Goal: Task Accomplishment & Management: Use online tool/utility

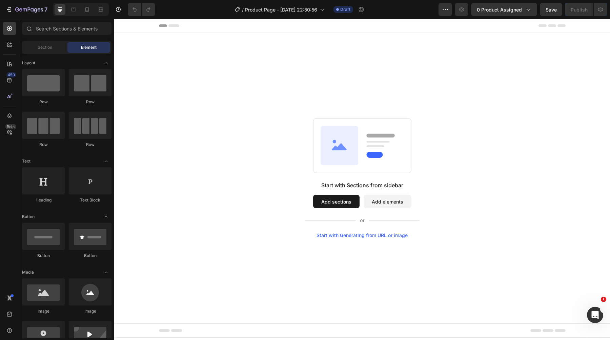
click at [330, 197] on button "Add sections" at bounding box center [336, 202] width 46 height 14
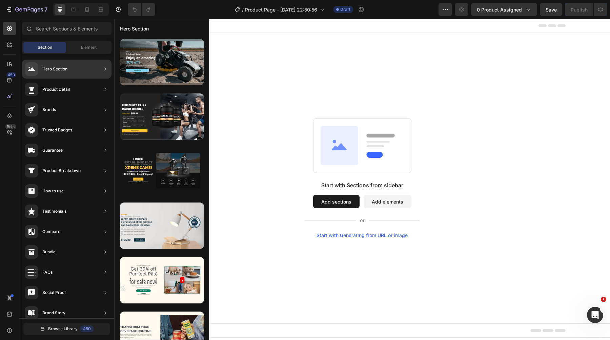
click at [84, 64] on div "Hero Section" at bounding box center [66, 69] width 89 height 19
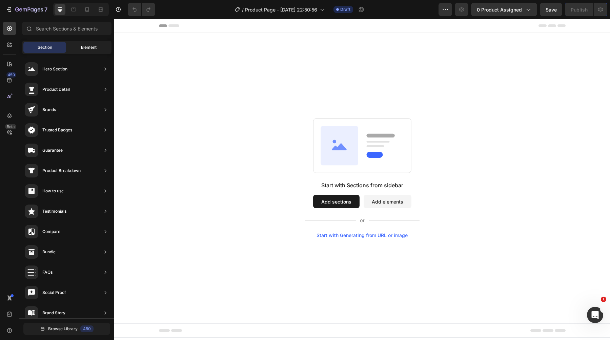
click at [89, 48] on span "Element" at bounding box center [89, 47] width 16 height 6
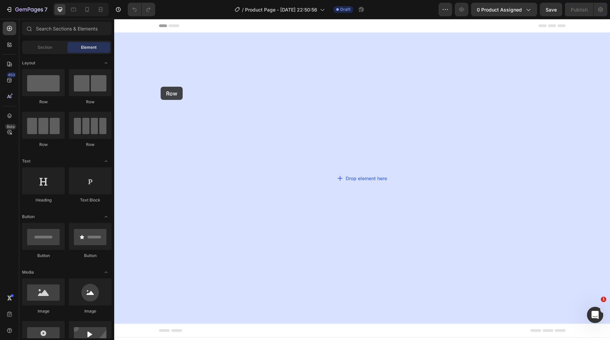
drag, startPoint x: 160, startPoint y: 103, endPoint x: 160, endPoint y: 87, distance: 16.3
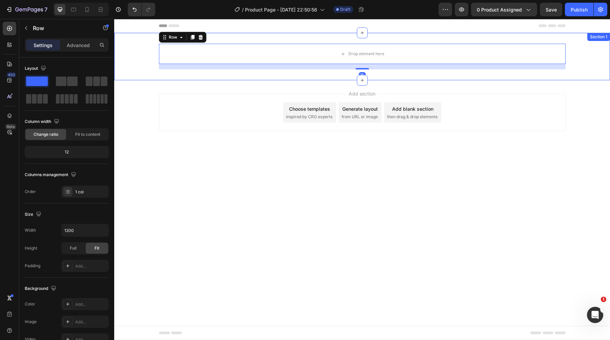
click at [136, 57] on div "Drop element here Row 16" at bounding box center [362, 57] width 496 height 26
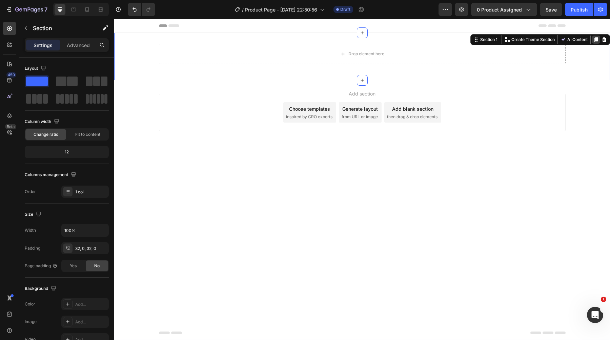
click at [596, 40] on icon at bounding box center [596, 39] width 4 height 5
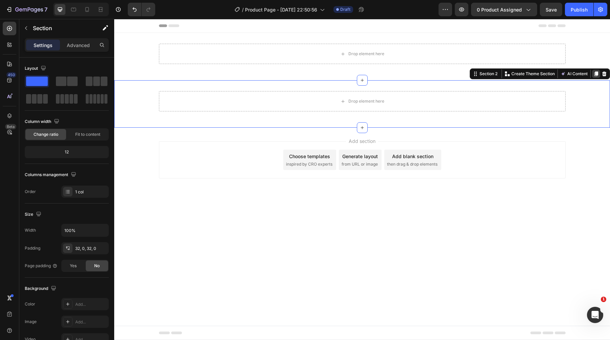
click at [594, 77] on div at bounding box center [596, 74] width 8 height 8
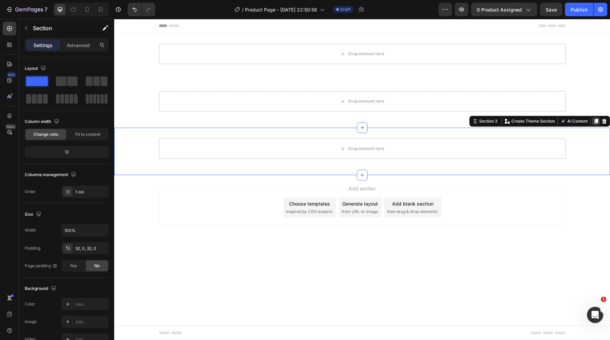
click at [597, 119] on icon at bounding box center [596, 121] width 4 height 5
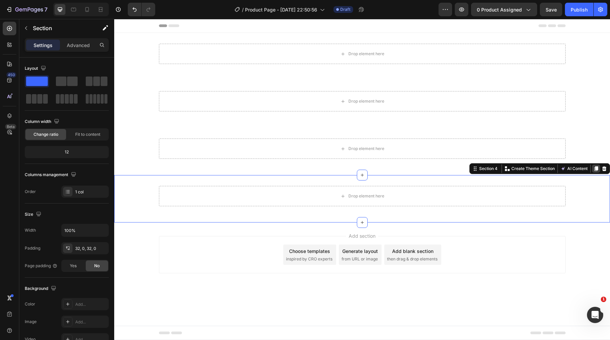
click at [594, 166] on div at bounding box center [596, 169] width 8 height 8
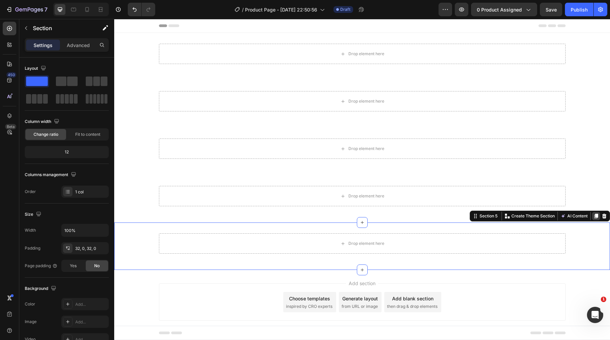
click at [598, 217] on icon at bounding box center [596, 216] width 4 height 5
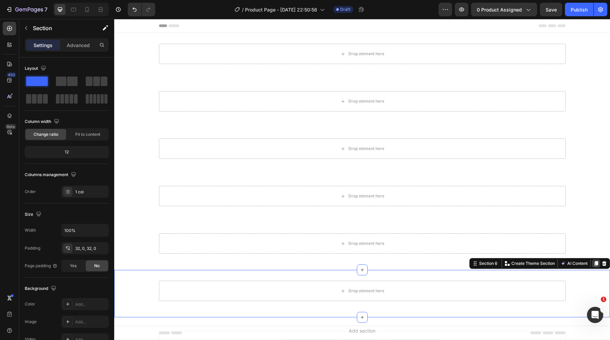
click at [596, 262] on icon at bounding box center [596, 263] width 4 height 5
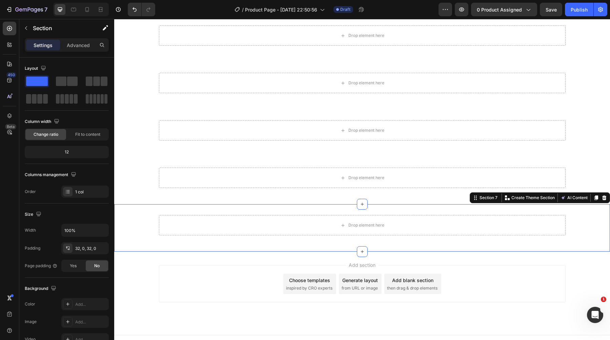
scroll to position [122, 0]
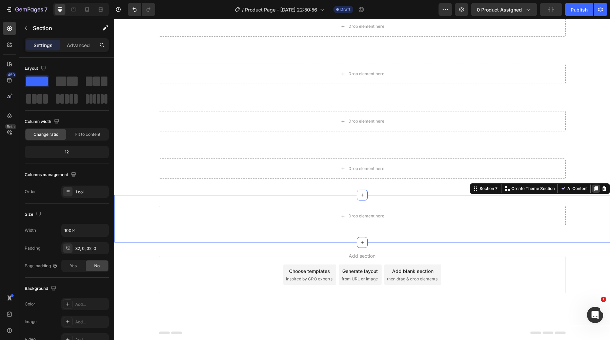
click at [596, 188] on icon at bounding box center [596, 188] width 4 height 5
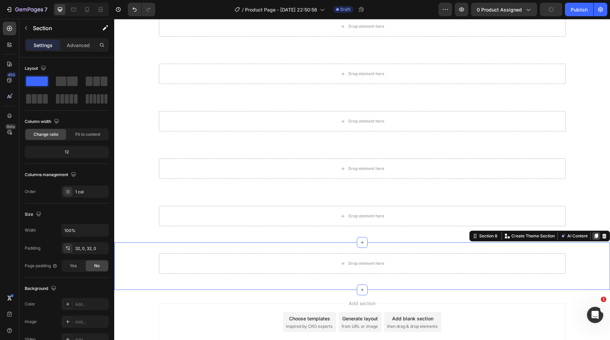
click at [595, 235] on icon at bounding box center [595, 236] width 5 height 5
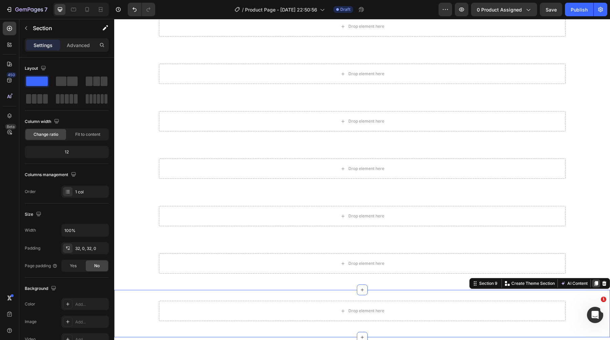
click at [597, 281] on icon at bounding box center [595, 283] width 5 height 5
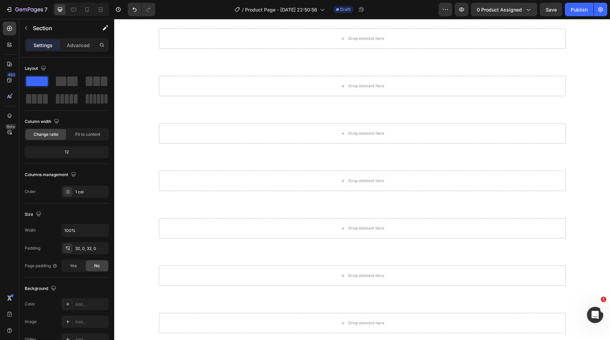
scroll to position [0, 0]
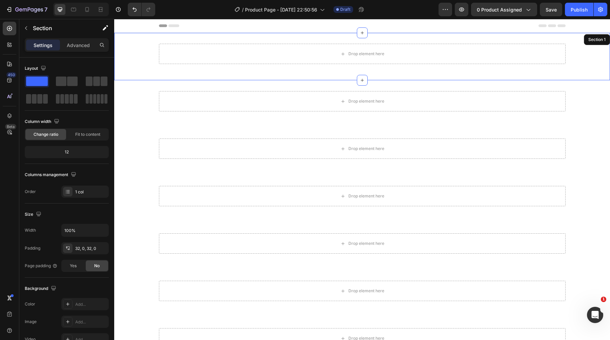
click at [533, 77] on div "Drop element here Row Section 1" at bounding box center [362, 56] width 496 height 47
click at [164, 76] on div "Drop element here Row Section 1 You can create reusable sections Create Theme S…" at bounding box center [362, 56] width 496 height 47
click at [80, 43] on p "Advanced" at bounding box center [78, 45] width 23 height 7
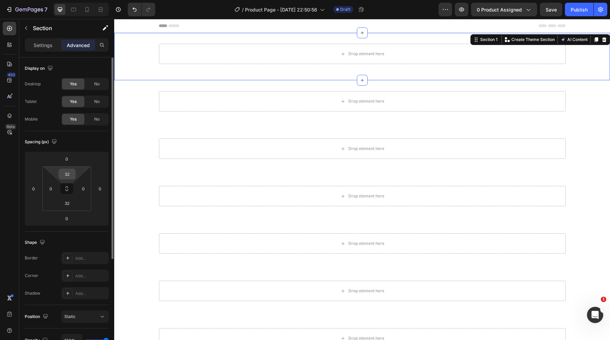
click at [68, 176] on input "32" at bounding box center [67, 174] width 14 height 10
type input "0"
click at [67, 206] on input "32" at bounding box center [67, 203] width 14 height 10
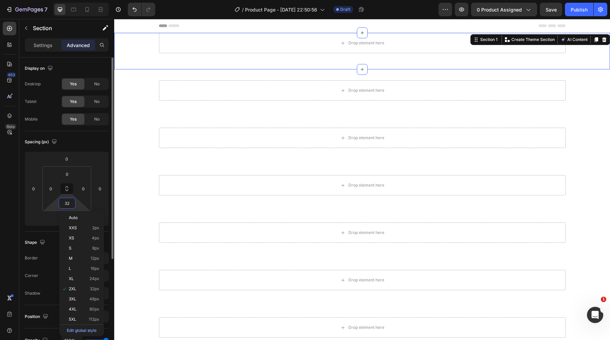
type input "0"
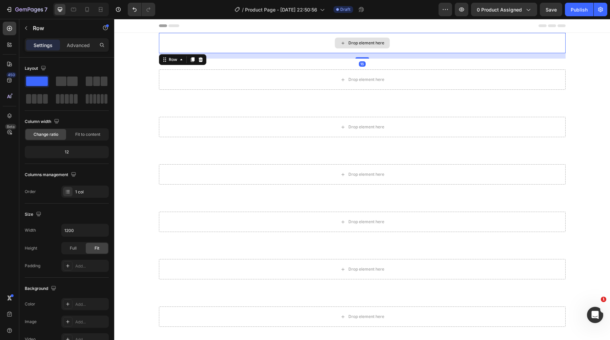
click at [162, 39] on div "Drop element here" at bounding box center [362, 43] width 407 height 20
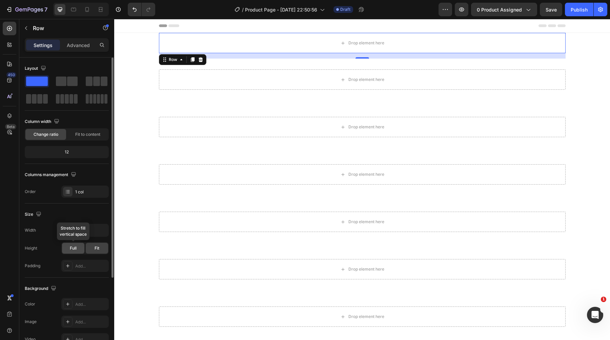
click at [79, 247] on div "Full" at bounding box center [73, 248] width 22 height 11
click at [80, 43] on p "Advanced" at bounding box center [78, 45] width 23 height 7
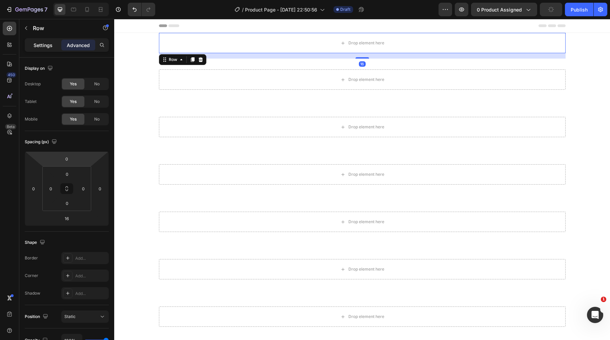
click at [45, 47] on p "Settings" at bounding box center [43, 45] width 19 height 7
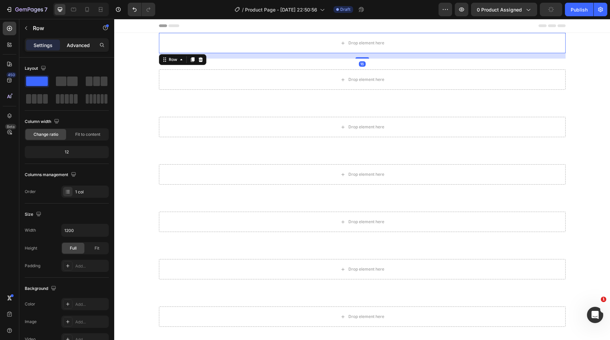
click at [78, 43] on p "Advanced" at bounding box center [78, 45] width 23 height 7
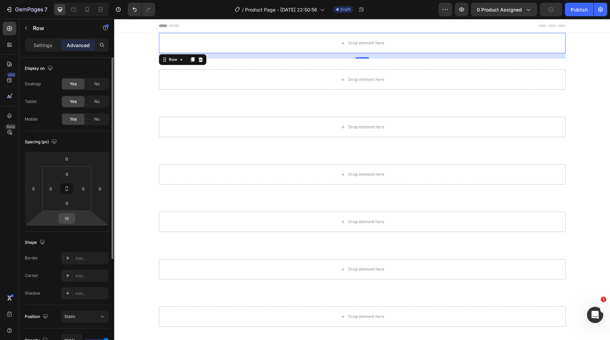
click at [69, 221] on input "16" at bounding box center [67, 219] width 14 height 10
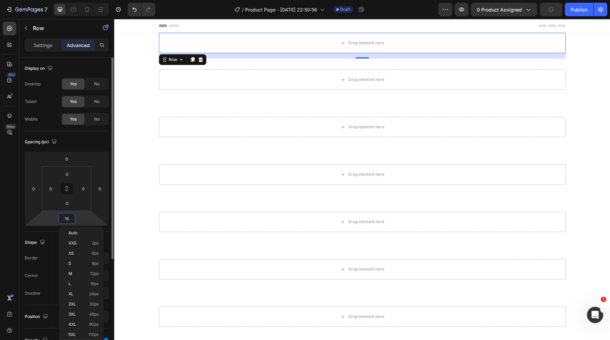
click at [69, 221] on input "16" at bounding box center [67, 219] width 14 height 10
type input "0"
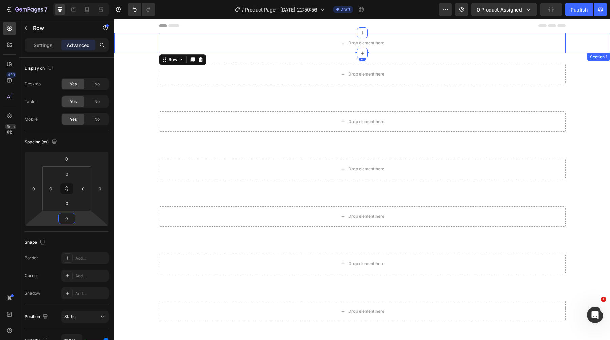
click at [137, 40] on div "Drop element here Row 0" at bounding box center [362, 43] width 496 height 20
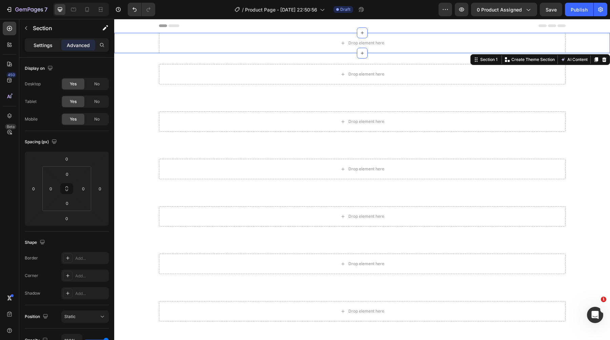
click at [47, 49] on div "Settings" at bounding box center [43, 45] width 34 height 11
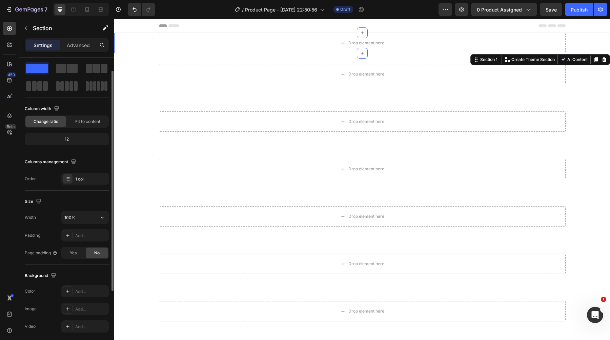
scroll to position [16, 0]
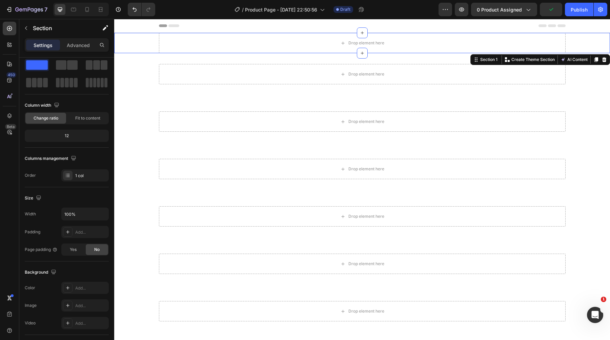
click at [144, 43] on div "Drop element here Row" at bounding box center [362, 43] width 496 height 20
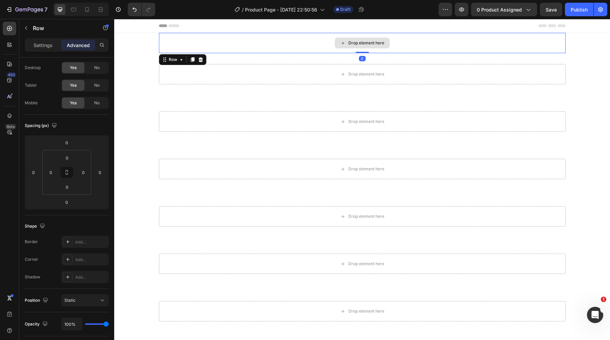
click at [181, 40] on div "Drop element here" at bounding box center [362, 43] width 407 height 20
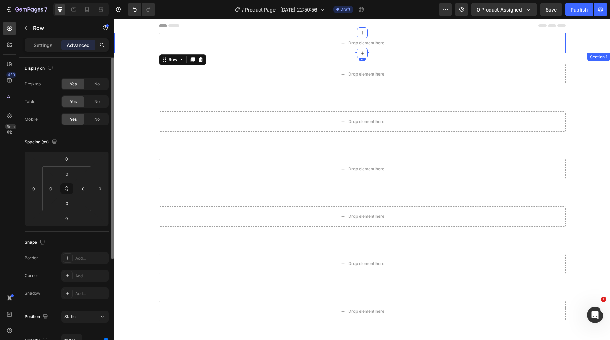
click at [130, 40] on div "Drop element here Row 0" at bounding box center [362, 43] width 496 height 20
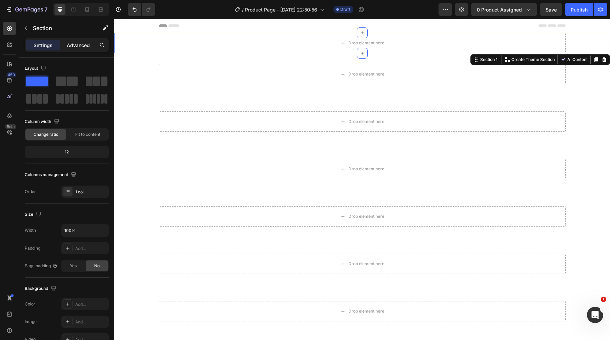
click at [70, 45] on p "Advanced" at bounding box center [78, 45] width 23 height 7
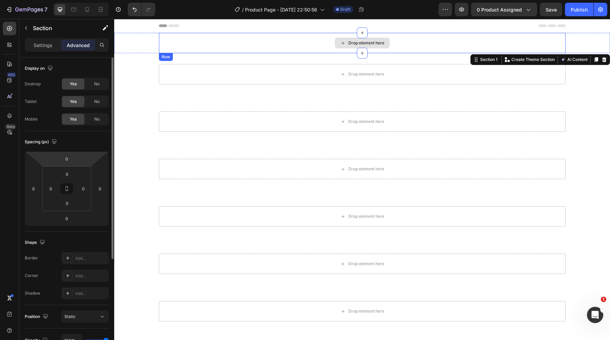
click at [181, 43] on div "Drop element here" at bounding box center [362, 43] width 407 height 20
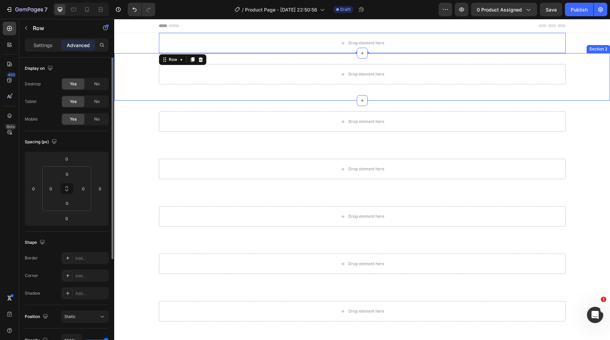
click at [134, 54] on div "Drop element here Row Section 2" at bounding box center [362, 76] width 496 height 47
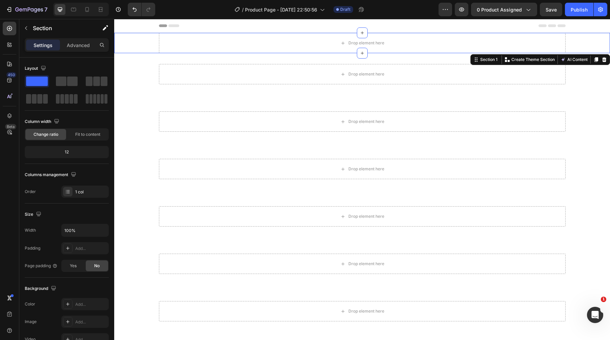
click at [143, 42] on div "Drop element here Row" at bounding box center [362, 43] width 496 height 20
click at [55, 30] on p "Section" at bounding box center [61, 28] width 56 height 8
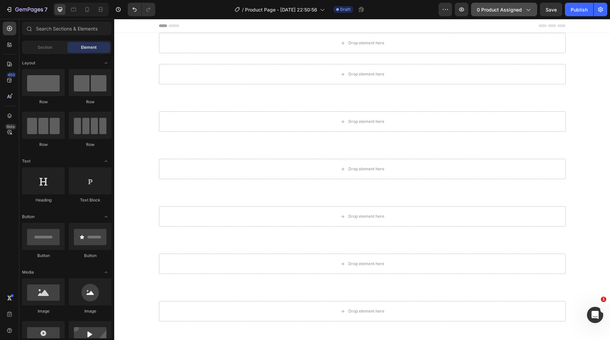
click at [510, 10] on span "0 product assigned" at bounding box center [499, 9] width 45 height 7
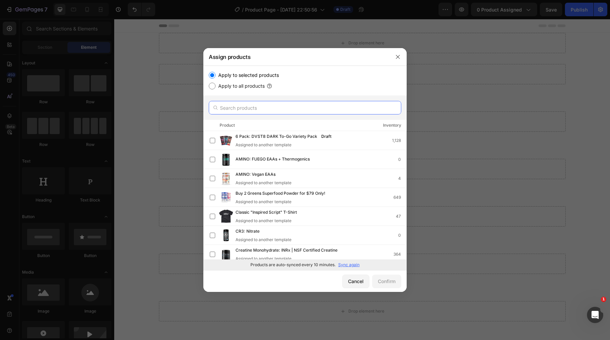
click at [268, 107] on input "text" at bounding box center [305, 108] width 193 height 14
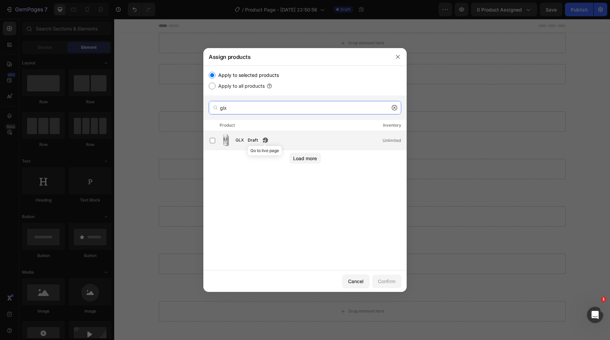
type input "glx"
click at [244, 140] on div "GLX Draft" at bounding box center [254, 140] width 36 height 7
click at [387, 282] on div "Confirm" at bounding box center [387, 281] width 18 height 7
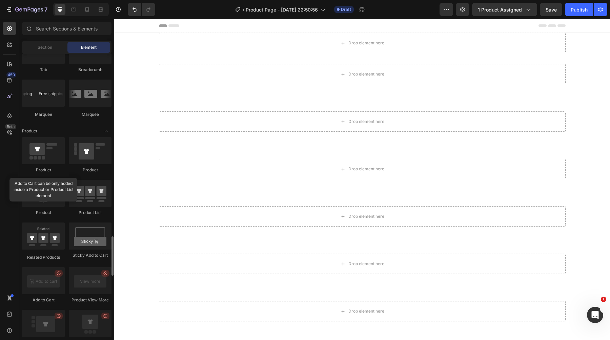
scroll to position [788, 0]
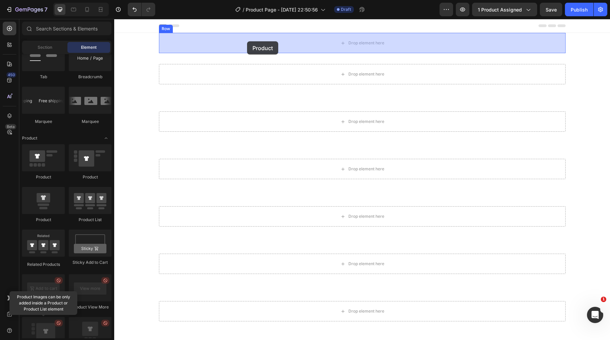
drag, startPoint x: 207, startPoint y: 176, endPoint x: 247, endPoint y: 41, distance: 140.5
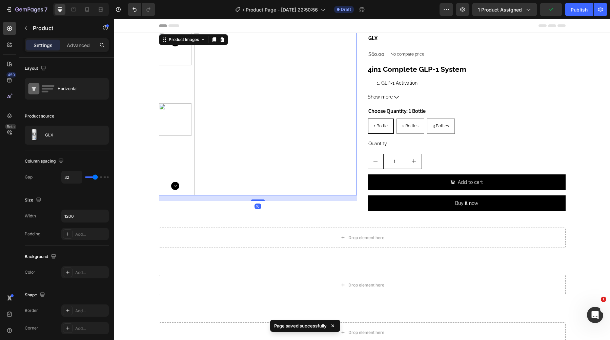
click at [177, 89] on img at bounding box center [175, 84] width 33 height 33
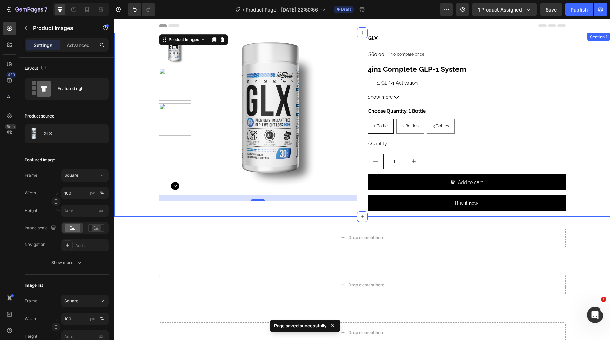
click at [144, 109] on div "Product Images 16 GLX Product Title $60.00 Product Price Product Price No compa…" at bounding box center [362, 125] width 496 height 184
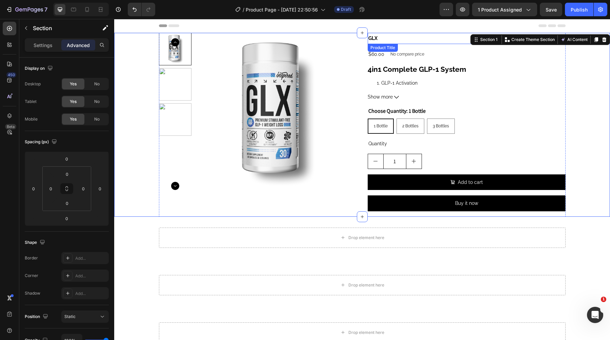
click at [372, 40] on h2 "GLX" at bounding box center [467, 38] width 198 height 11
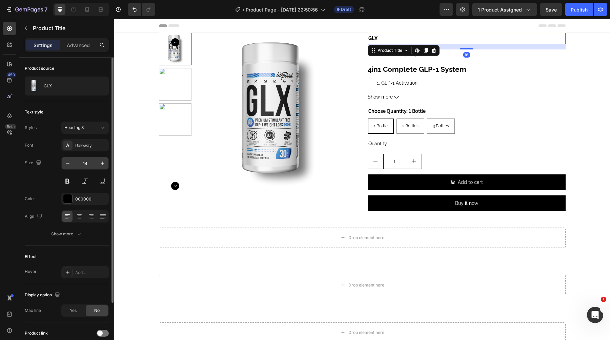
click at [84, 163] on input "14" at bounding box center [85, 163] width 22 height 12
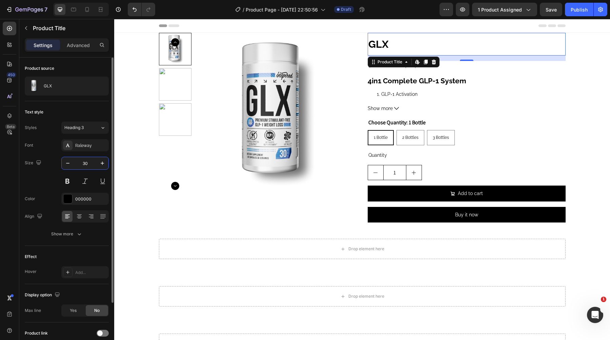
type input "30"
click at [89, 147] on div "Raleway" at bounding box center [91, 146] width 32 height 6
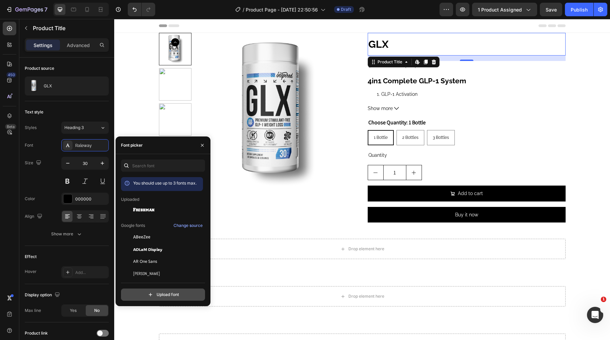
click at [153, 293] on input "file" at bounding box center [177, 295] width 169 height 12
type input "C:\fakepath\Bebas-Neue-Pro-Bold-BF66cf3d7770dfe (1).ttf"
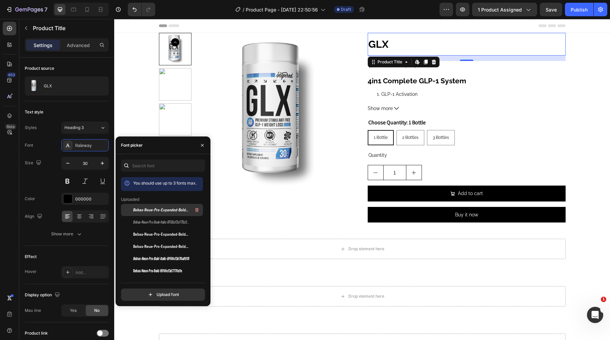
click at [176, 214] on div "Bebas-Neue-Pro-Expanded-Bold-Italic-BF66cf3d7a277a6 1" at bounding box center [167, 210] width 68 height 8
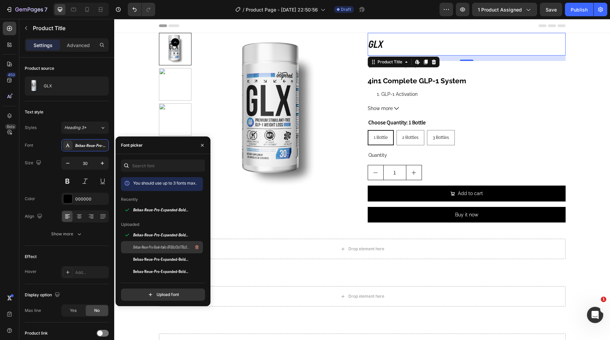
click at [165, 245] on span "Bebas-Neue-Pro-Book-Italic-BF66cf3d776c5ba 1" at bounding box center [161, 247] width 56 height 6
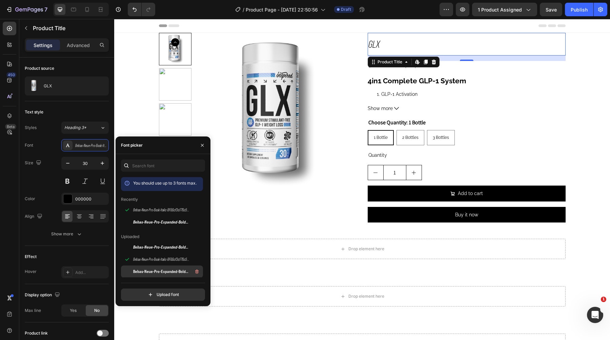
click at [161, 271] on span "Bebas-Neue-Pro-Expanded-Bold-BF66cf3d77b066f" at bounding box center [161, 272] width 56 height 6
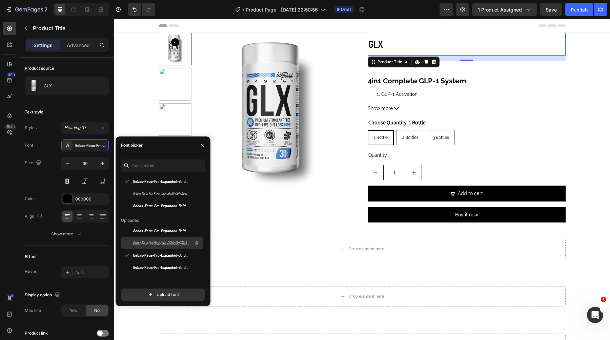
scroll to position [43, 0]
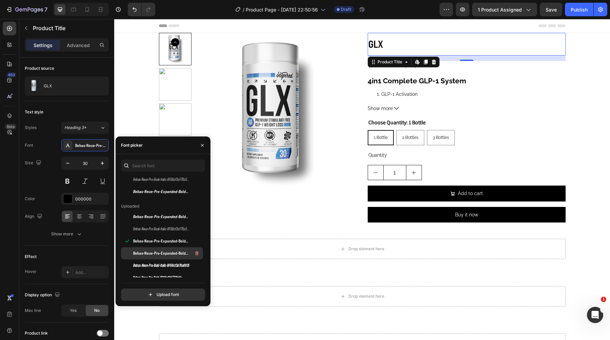
click at [162, 253] on span "Bebas-Neue-Pro-Expanded-Bold-BF66cf3d77b066f 1" at bounding box center [161, 253] width 56 height 6
click at [162, 263] on span "Bebas-Neue-Pro-Bold-Italic-BF66cf3d76a8915" at bounding box center [161, 266] width 56 height 6
click at [161, 276] on span "Bebas-Neue-Pro-Bold-BF66cf3d7770dfe" at bounding box center [157, 278] width 49 height 6
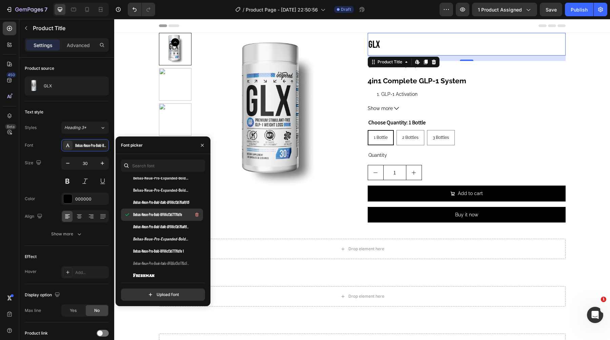
scroll to position [105, 0]
click at [167, 228] on span "Bebas-Neue-Pro-Bold-Italic-BF66cf3d76a8915 1" at bounding box center [161, 228] width 56 height 6
click at [167, 238] on span "Bebas-Neue-Pro-Expanded-Bold-Italic-BF66cf3d7a277a6" at bounding box center [161, 240] width 56 height 6
click at [164, 248] on div "Bebas-Neue-Pro-Bold-BF66cf3d7770dfe 1" at bounding box center [167, 252] width 68 height 8
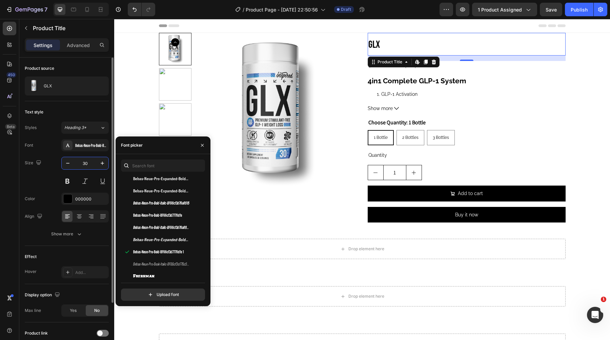
click at [86, 158] on input "30" at bounding box center [85, 163] width 22 height 12
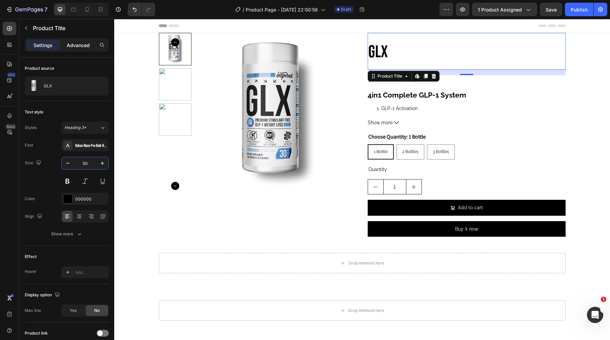
type input "50"
click at [87, 47] on p "Advanced" at bounding box center [78, 45] width 23 height 7
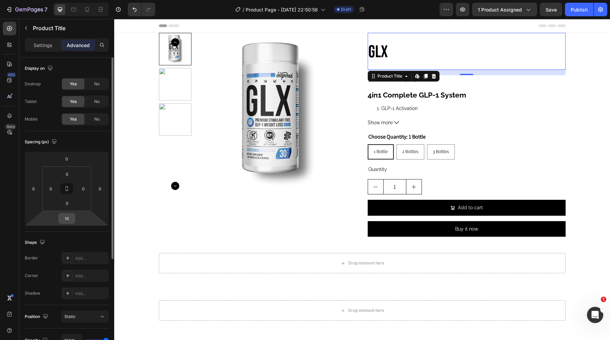
click at [68, 217] on input "16" at bounding box center [67, 219] width 14 height 10
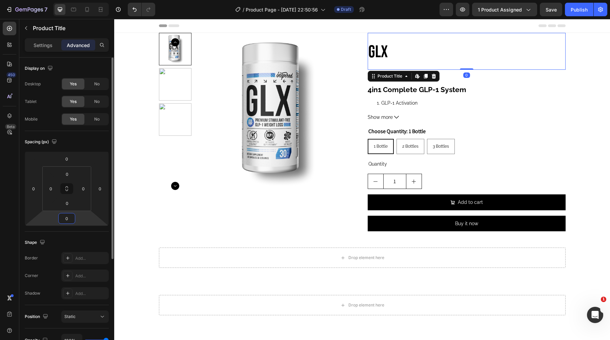
type input "0"
click at [418, 60] on h2 "GLX" at bounding box center [467, 51] width 198 height 37
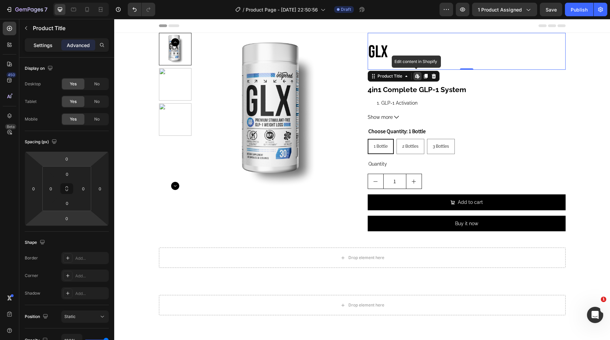
click at [49, 50] on div "Settings" at bounding box center [43, 45] width 34 height 11
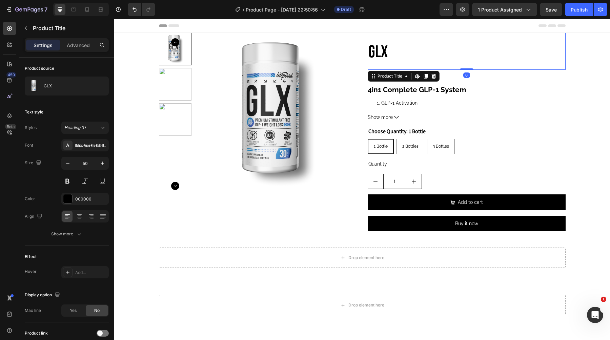
drag, startPoint x: 468, startPoint y: 68, endPoint x: 468, endPoint y: 52, distance: 16.6
click at [468, 52] on div "GLX Product Title Edit content in Shopify 0" at bounding box center [467, 51] width 198 height 37
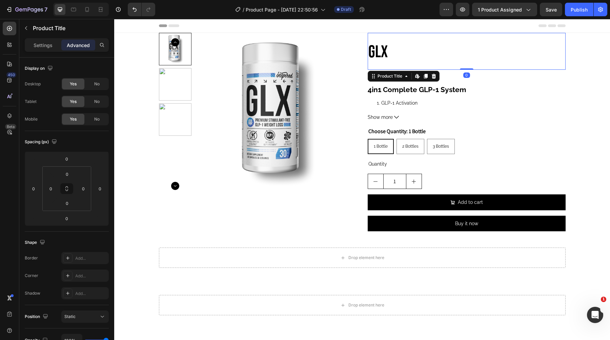
click at [436, 54] on h2 "GLX" at bounding box center [467, 51] width 198 height 37
click at [422, 59] on h2 "GLX" at bounding box center [467, 51] width 198 height 37
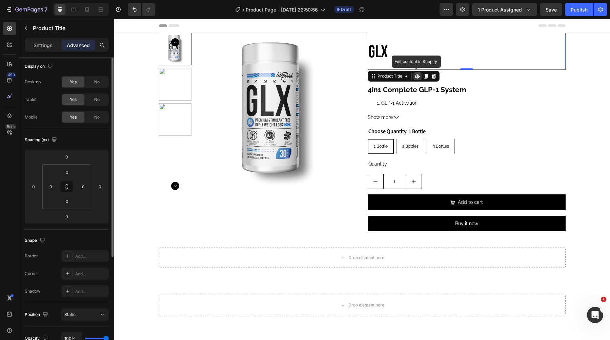
scroll to position [0, 0]
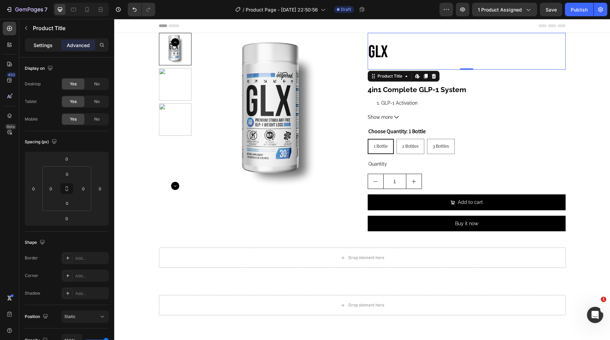
click at [37, 45] on p "Settings" at bounding box center [43, 45] width 19 height 7
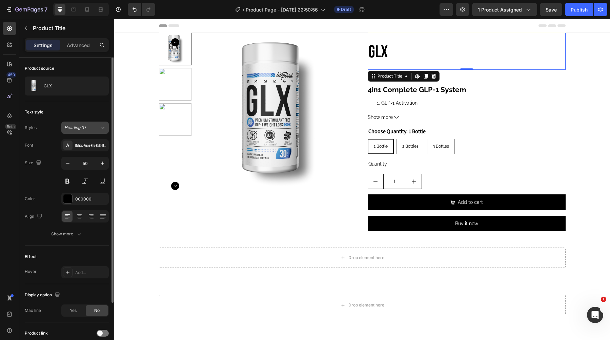
click at [87, 130] on div "Heading 3*" at bounding box center [77, 128] width 27 height 6
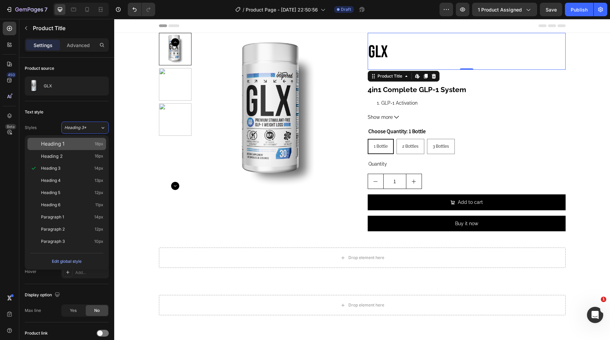
click at [67, 147] on div "Heading 1 18px" at bounding box center [66, 144] width 79 height 12
type input "18"
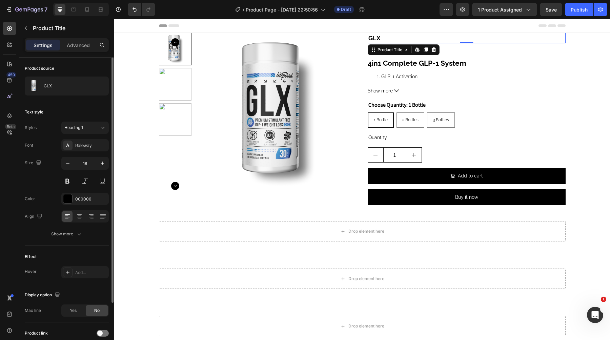
click at [86, 155] on div "Font Raleway Size 18 Color 000000 Align Show more" at bounding box center [67, 189] width 84 height 101
click at [86, 149] on div "Raleway" at bounding box center [84, 145] width 47 height 12
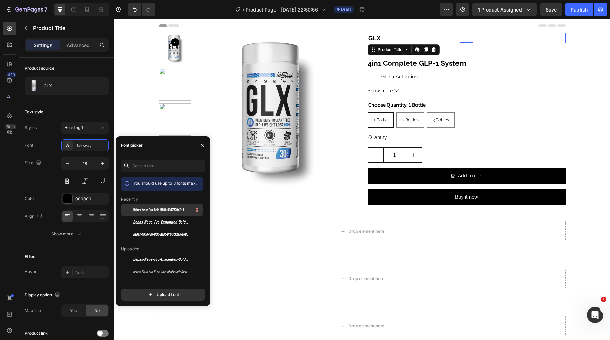
click at [145, 213] on span "Bebas-Neue-Pro-Bold-BF66cf3d7770dfe 1" at bounding box center [158, 210] width 51 height 6
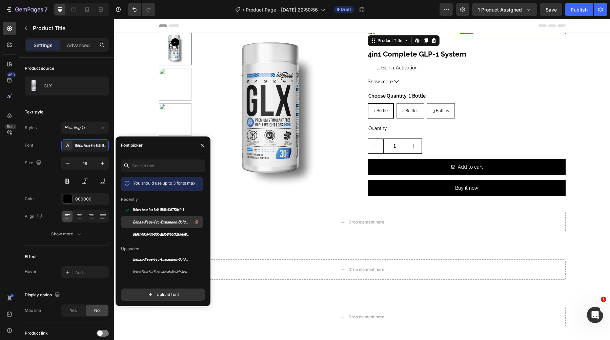
click at [148, 222] on span "Bebas-Neue-Pro-Expanded-Bold-Italic-BF66cf3d7a277a6" at bounding box center [161, 222] width 56 height 6
click at [148, 231] on div "Bebas-Neue-Pro-Bold-Italic-BF66cf3d76a8915 1" at bounding box center [167, 234] width 68 height 8
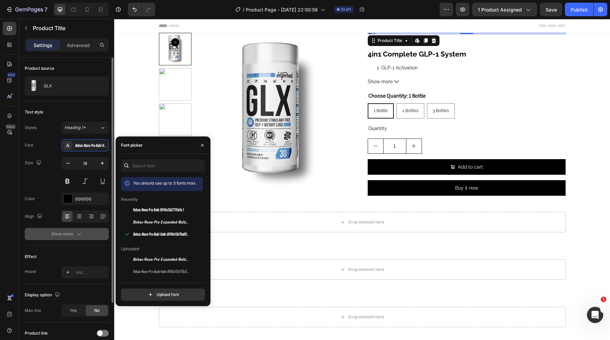
click at [72, 230] on button "Show more" at bounding box center [67, 234] width 84 height 12
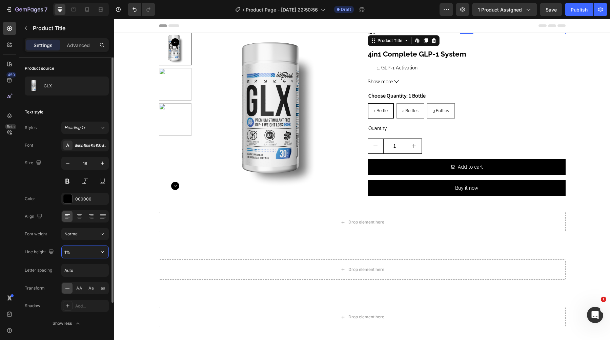
click at [69, 255] on input "1%" at bounding box center [85, 252] width 47 height 12
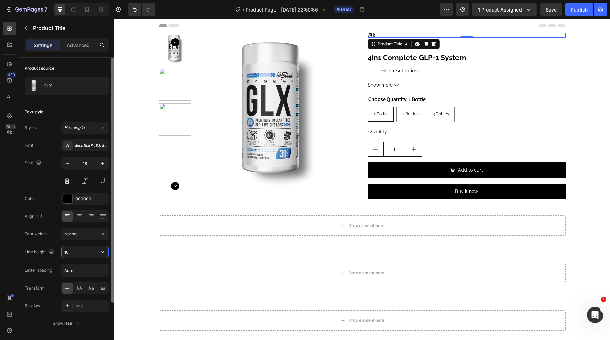
type input "1"
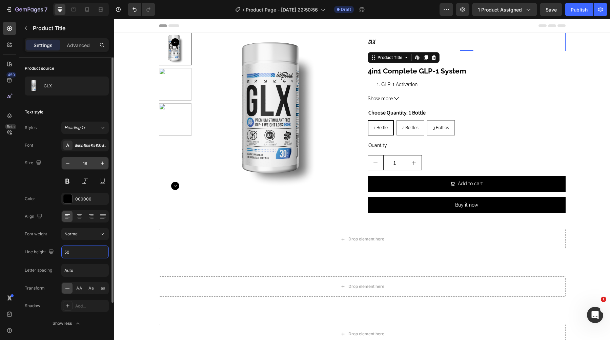
type input "50"
click at [85, 162] on input "18" at bounding box center [85, 163] width 22 height 12
type input "9"
type input "8"
type input "60"
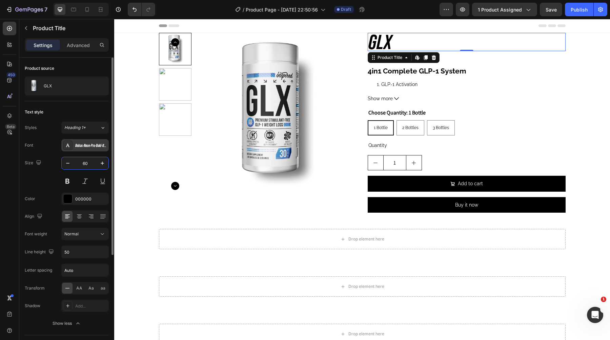
click at [74, 147] on div "Bebas-Neue-Pro-Bold-Italic-BF66cf3d76a8915 1" at bounding box center [84, 145] width 47 height 12
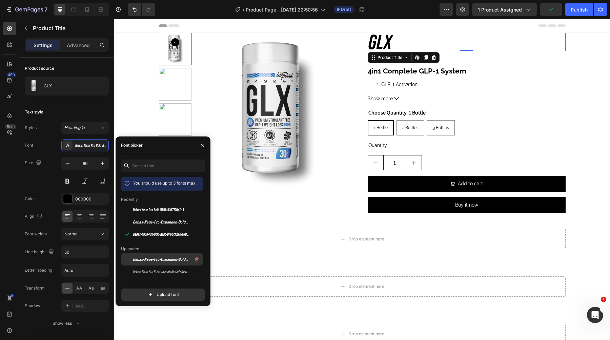
click at [149, 257] on span "Bebas-Neue-Pro-Expanded-Bold-Italic-BF66cf3d7a277a6 1" at bounding box center [161, 260] width 56 height 6
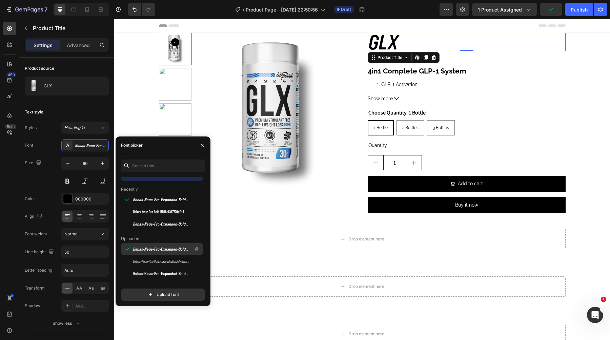
scroll to position [11, 0]
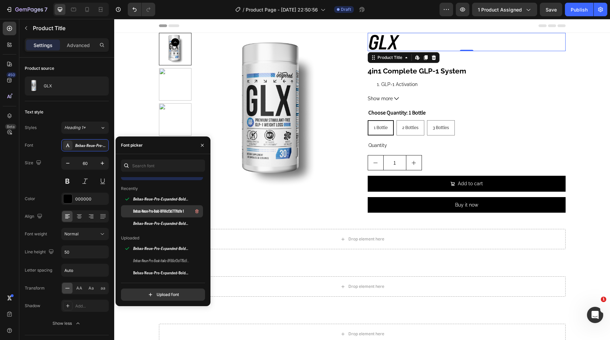
click at [152, 213] on span "Bebas-Neue-Pro-Bold-BF66cf3d7770dfe 1" at bounding box center [158, 211] width 51 height 6
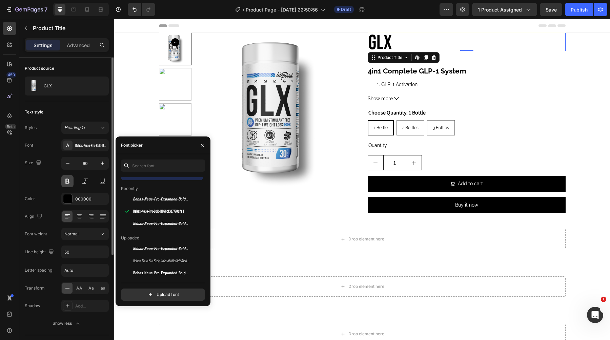
click at [70, 182] on button at bounding box center [67, 181] width 12 height 12
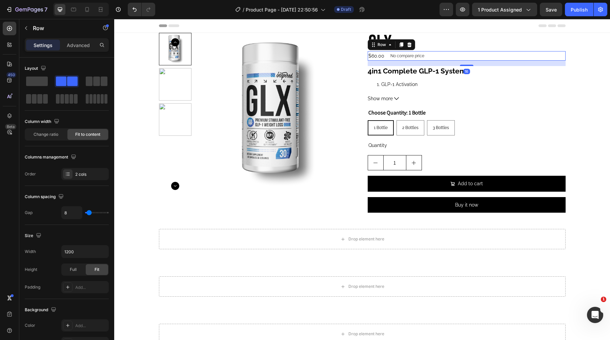
click at [450, 60] on div "$60.00 Product Price Product Price No compare price Product Price Row 16" at bounding box center [467, 55] width 198 height 9
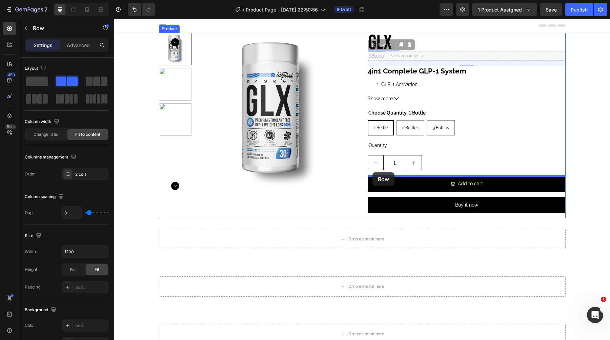
drag, startPoint x: 374, startPoint y: 45, endPoint x: 372, endPoint y: 173, distance: 127.8
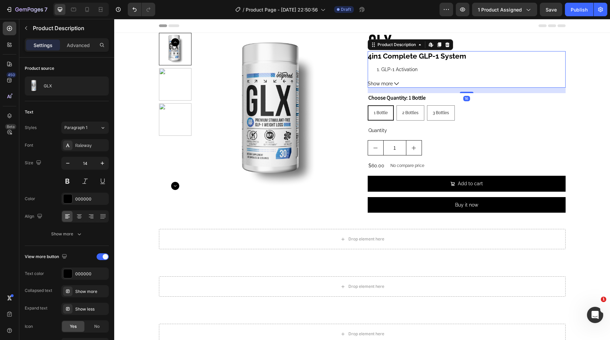
click at [381, 58] on span "4in1 Complete GLP-1 System" at bounding box center [417, 56] width 99 height 8
click at [385, 54] on span "4in1 Complete GLP-1 System" at bounding box center [417, 56] width 99 height 8
click at [106, 148] on div "Raleway" at bounding box center [91, 146] width 32 height 6
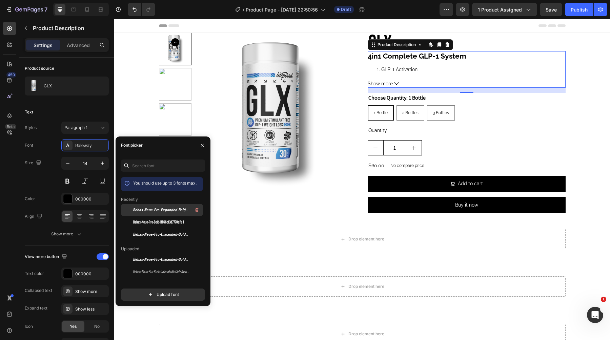
click at [180, 210] on span "Bebas-Neue-Pro-Expanded-Bold-Italic-BF66cf3d7a277a6 1" at bounding box center [161, 210] width 56 height 6
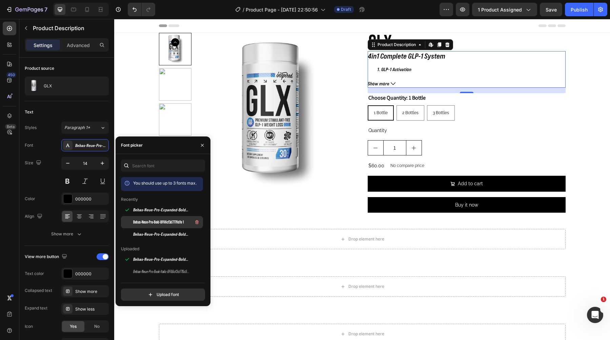
click at [150, 218] on div "Bebas-Neue-Pro-Bold-BF66cf3d7770dfe 1" at bounding box center [167, 222] width 68 height 8
click at [376, 85] on span "Show more" at bounding box center [376, 83] width 16 height 7
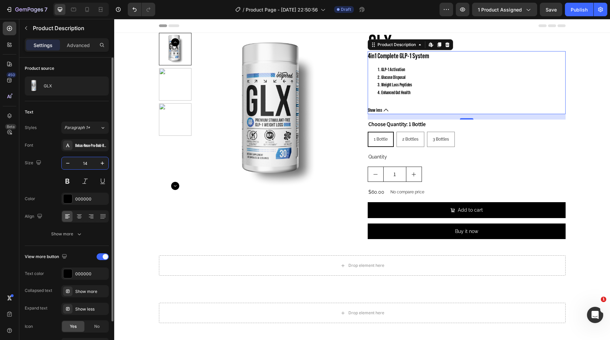
click at [86, 163] on input "14" at bounding box center [85, 163] width 22 height 12
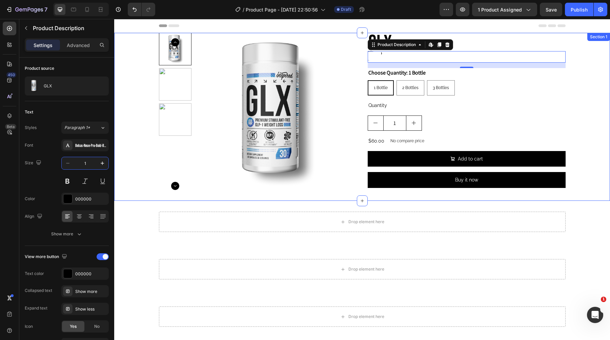
type input "16"
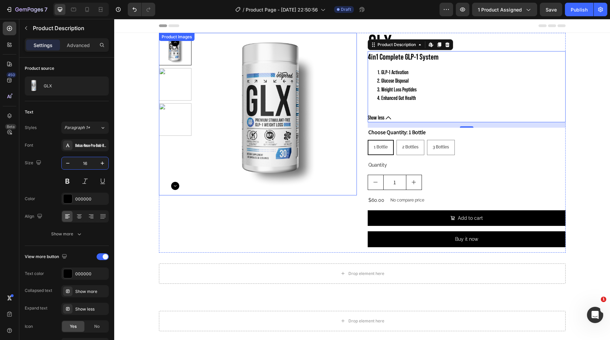
click at [346, 85] on img at bounding box center [275, 114] width 163 height 163
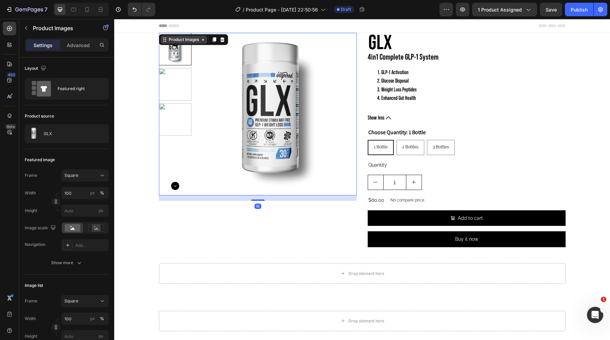
click at [193, 41] on div "Product Images" at bounding box center [183, 40] width 33 height 6
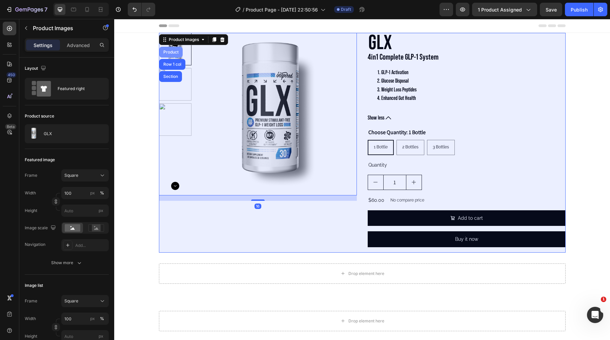
click at [173, 53] on div "Product" at bounding box center [171, 52] width 18 height 4
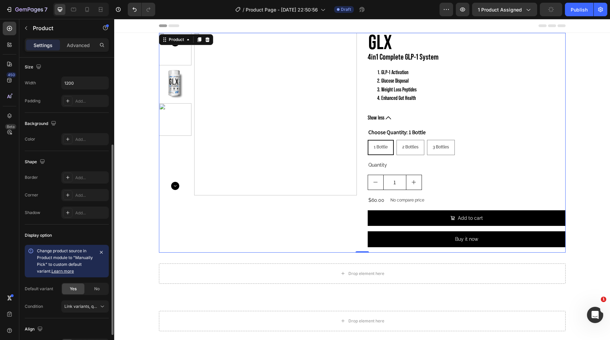
scroll to position [177, 0]
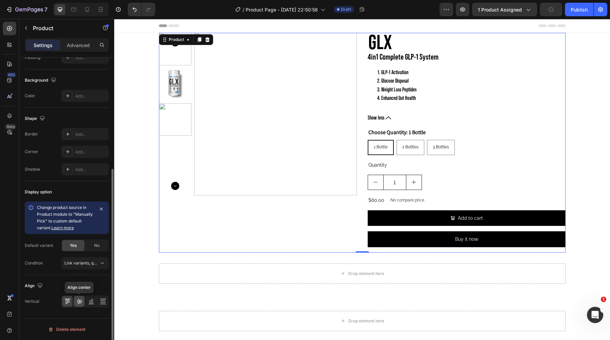
click at [79, 306] on div at bounding box center [79, 301] width 11 height 11
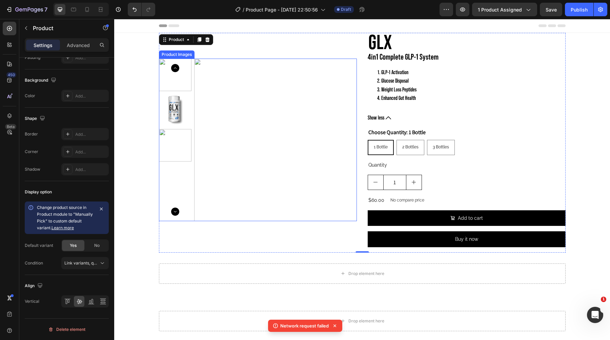
click at [168, 106] on img at bounding box center [175, 110] width 33 height 33
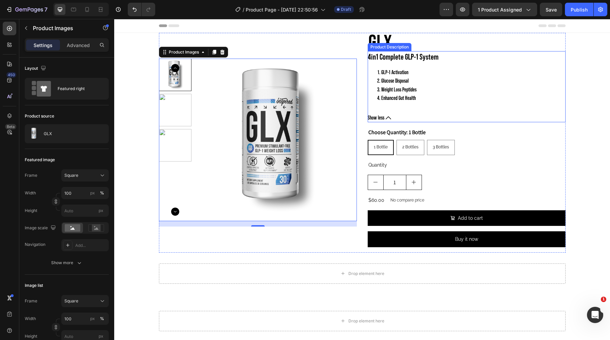
click at [396, 56] on span "4in1 Complete GLP-1 System" at bounding box center [403, 56] width 71 height 9
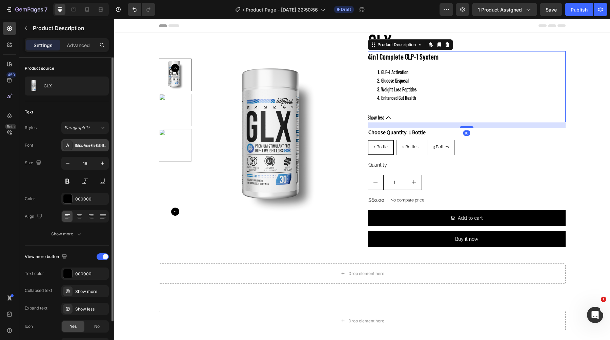
click at [95, 149] on div "Bebas-Neue-Pro-Bold-BF66cf3d7770dfe 1" at bounding box center [84, 145] width 47 height 12
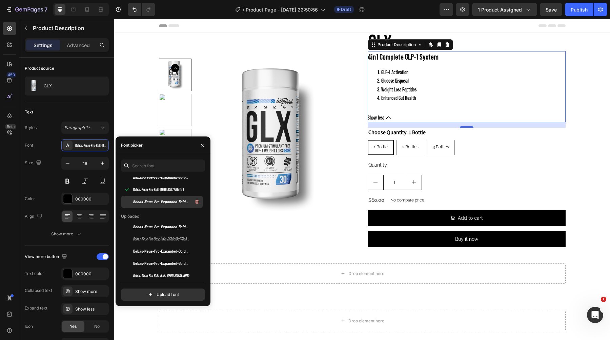
scroll to position [40, 0]
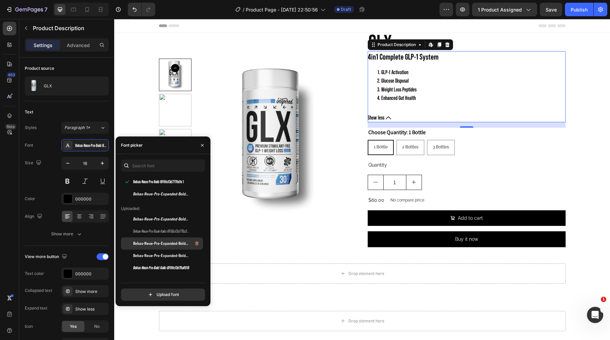
click at [168, 242] on span "Bebas-Neue-Pro-Expanded-Bold-BF66cf3d77b066f" at bounding box center [161, 244] width 56 height 6
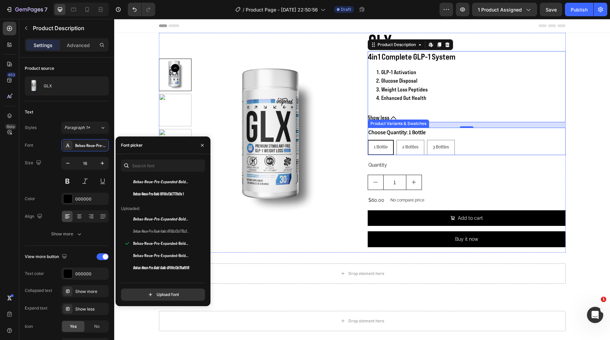
click at [413, 133] on legend "Choose Quantity: 1 Bottle" at bounding box center [397, 132] width 59 height 9
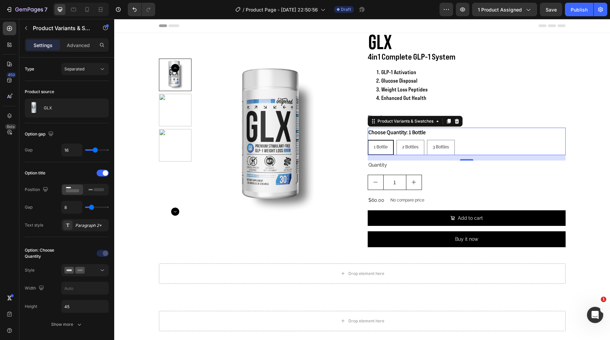
click at [396, 135] on legend "Choose Quantity: 1 Bottle" at bounding box center [397, 132] width 59 height 9
click at [400, 130] on legend "Choose Quantity: 1 Bottle" at bounding box center [397, 132] width 59 height 9
click at [84, 225] on div "Paragraph 2*" at bounding box center [91, 226] width 32 height 6
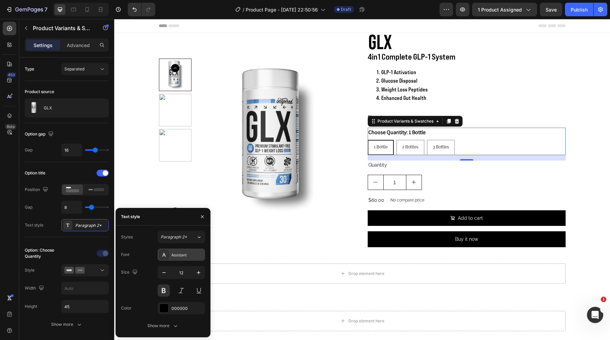
click at [182, 256] on div "Assistant" at bounding box center [188, 255] width 32 height 6
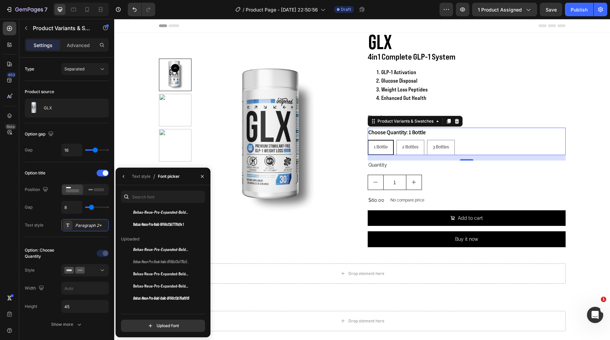
scroll to position [43, 0]
click at [179, 281] on div "Bebas-Neue-Pro-Expanded-Bold-BF66cf3d77b066f 1" at bounding box center [167, 284] width 68 height 8
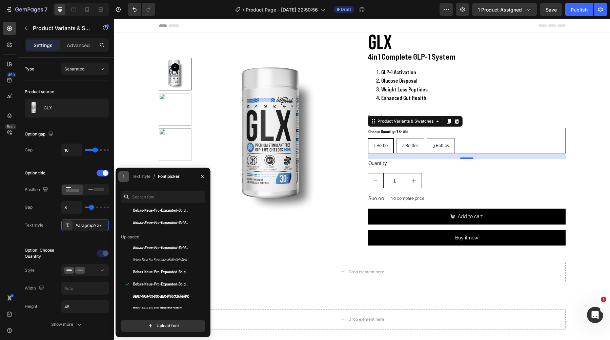
click at [123, 176] on icon "button" at bounding box center [123, 176] width 5 height 5
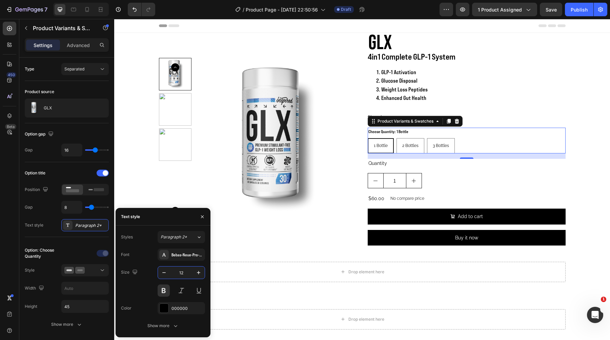
click at [179, 274] on input "12" at bounding box center [181, 273] width 22 height 12
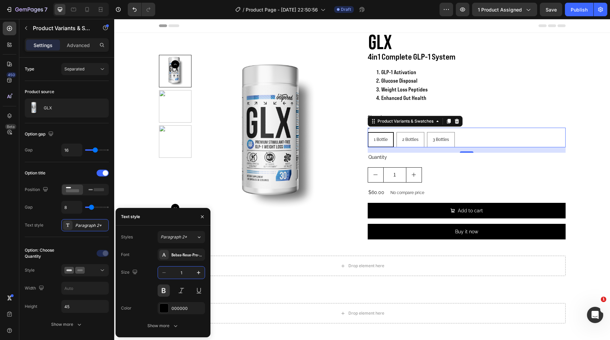
type input "16"
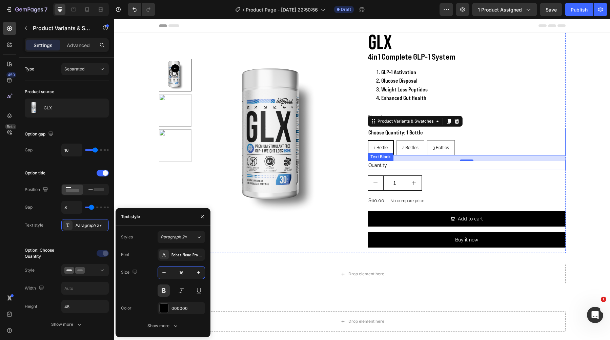
click at [406, 166] on div "Quantity" at bounding box center [467, 165] width 198 height 9
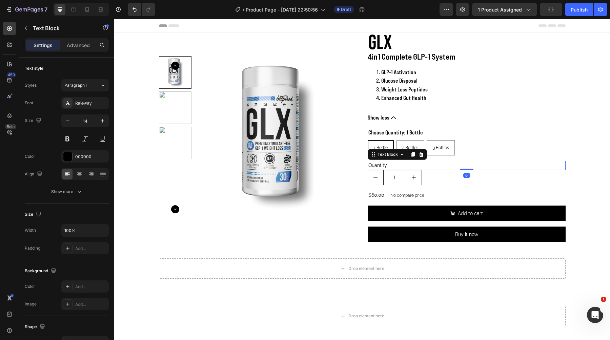
drag, startPoint x: 466, startPoint y: 175, endPoint x: 467, endPoint y: 167, distance: 7.9
click at [466, 167] on div "Quantity Text Block 0" at bounding box center [467, 165] width 198 height 9
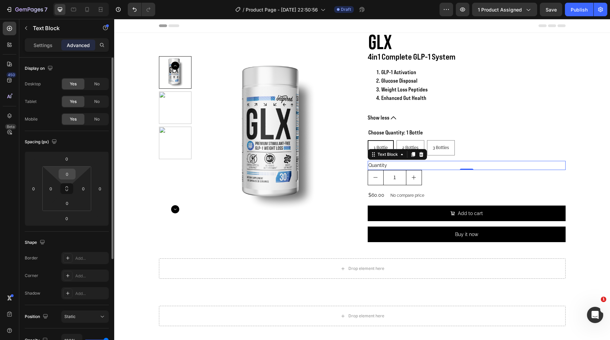
click at [71, 172] on input "0" at bounding box center [67, 174] width 14 height 10
type input "10"
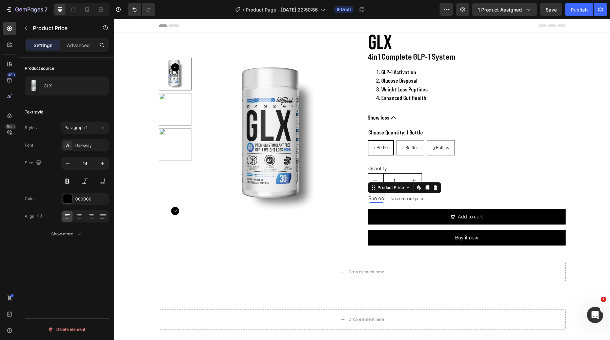
click at [375, 199] on div "$60.00" at bounding box center [376, 198] width 17 height 9
click at [80, 147] on div "Raleway" at bounding box center [91, 146] width 32 height 6
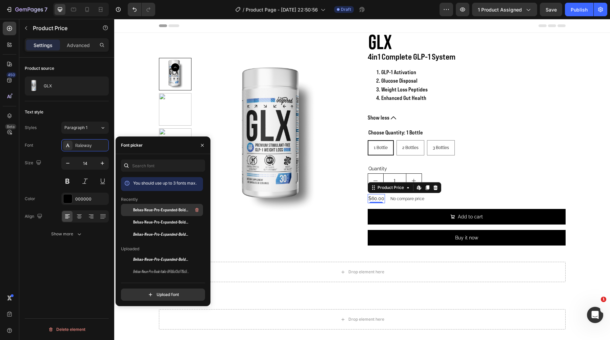
click at [159, 211] on span "Bebas-Neue-Pro-Expanded-Bold-BF66cf3d77b066f 1" at bounding box center [161, 210] width 56 height 6
click at [88, 164] on input "14" at bounding box center [85, 163] width 22 height 12
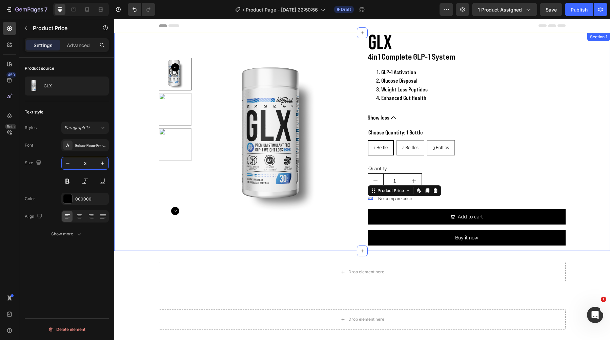
type input "30"
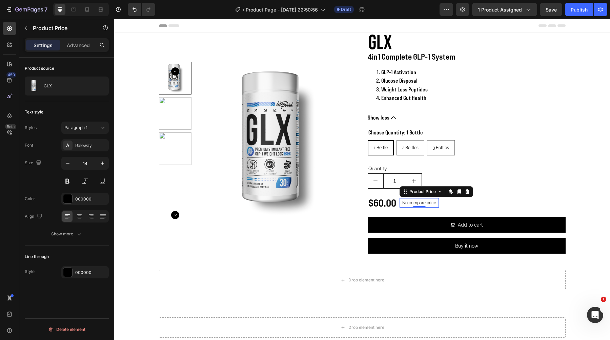
click at [413, 204] on p "No compare price" at bounding box center [419, 203] width 34 height 4
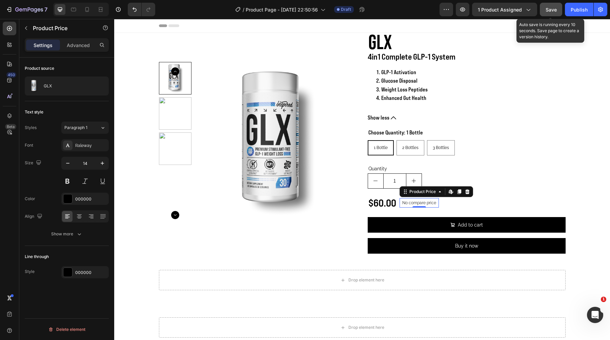
click at [556, 10] on span "Save" at bounding box center [551, 10] width 11 height 6
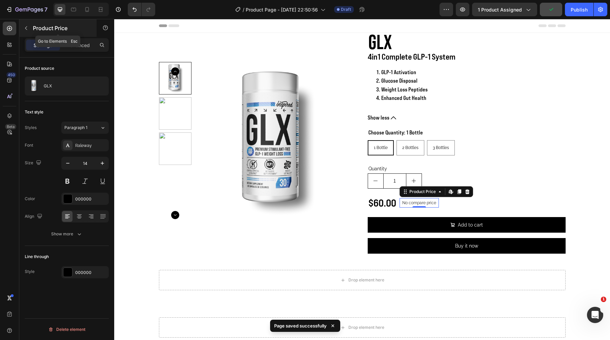
click at [47, 25] on p "Product Price" at bounding box center [62, 28] width 58 height 8
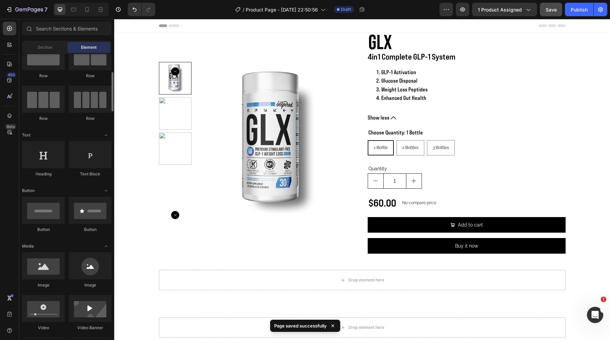
scroll to position [0, 0]
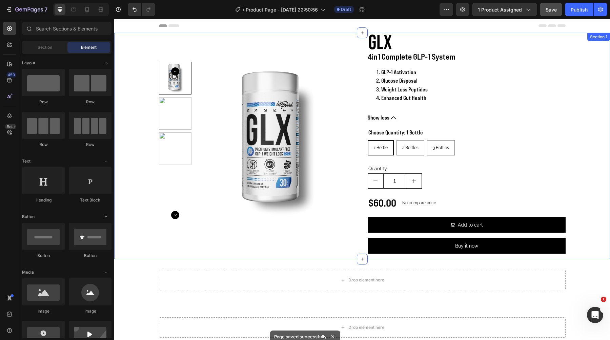
click at [137, 57] on div "Product Images GLX Product Title 4in1 Complete GLP-1 System GLP-1 Activation Gl…" at bounding box center [362, 146] width 496 height 226
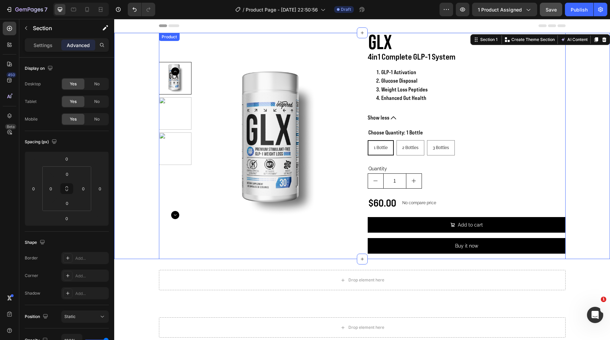
click at [166, 37] on div "Product" at bounding box center [169, 37] width 18 height 6
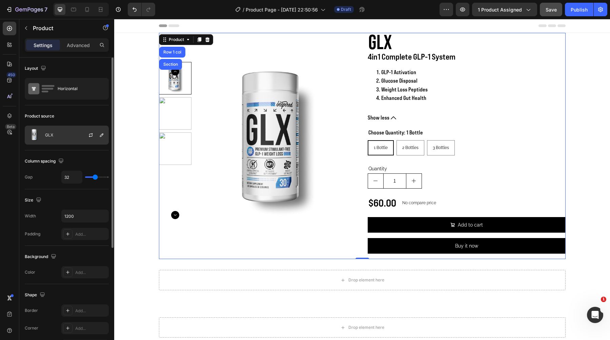
click at [80, 131] on div at bounding box center [94, 135] width 30 height 18
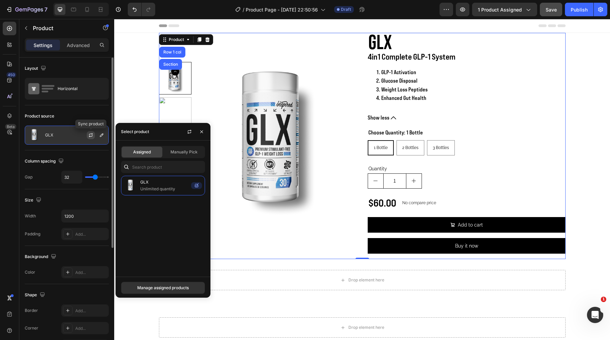
click at [90, 135] on icon "button" at bounding box center [90, 135] width 5 height 5
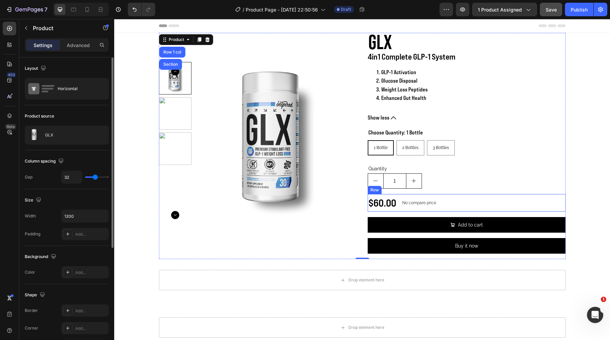
click at [419, 207] on div "$60.00 Product Price Product Price No compare price Product Price Row" at bounding box center [467, 203] width 198 height 18
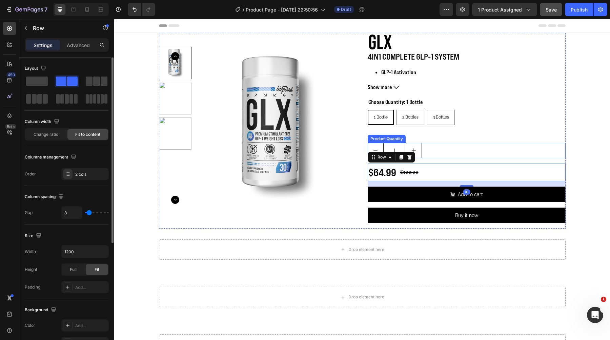
click at [495, 146] on div "1" at bounding box center [467, 150] width 198 height 15
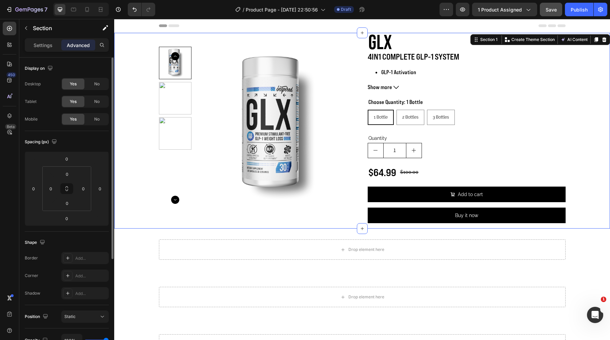
click at [591, 107] on div "Product Images GLX Product Title 4IN1 COMPLETE GLP-1 SYSTEM GLP-1 Activation Gl…" at bounding box center [362, 131] width 496 height 196
click at [390, 83] on span "Show more" at bounding box center [380, 87] width 24 height 9
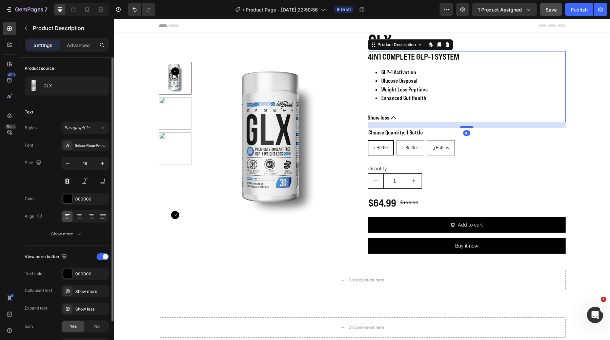
click at [412, 95] on li "Enhanced Gut Health" at bounding box center [473, 98] width 184 height 9
click at [82, 145] on div "Bebas-Neue-Pro-Expanded-Bold-BF66cf3d77b066f" at bounding box center [91, 146] width 32 height 6
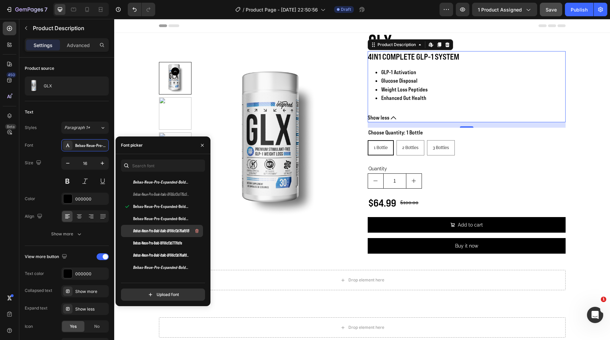
scroll to position [84, 0]
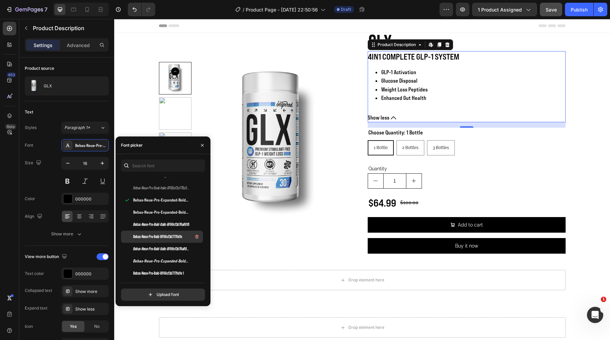
click at [168, 235] on span "Bebas-Neue-Pro-Bold-BF66cf3d7770dfe" at bounding box center [157, 237] width 49 height 6
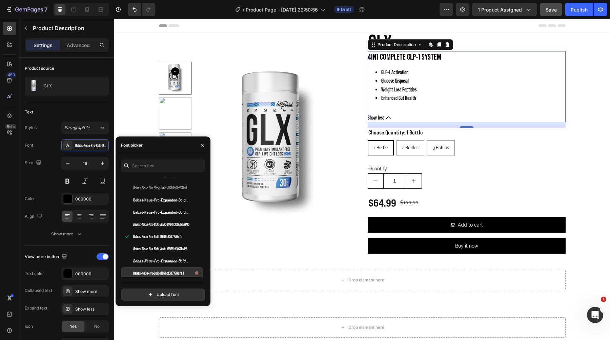
click at [174, 273] on span "Bebas-Neue-Pro-Bold-BF66cf3d7770dfe 1" at bounding box center [158, 273] width 51 height 6
click at [176, 260] on span "Bebas-Neue-Pro-Expanded-Bold-Italic-BF66cf3d7a277a6" at bounding box center [161, 261] width 56 height 6
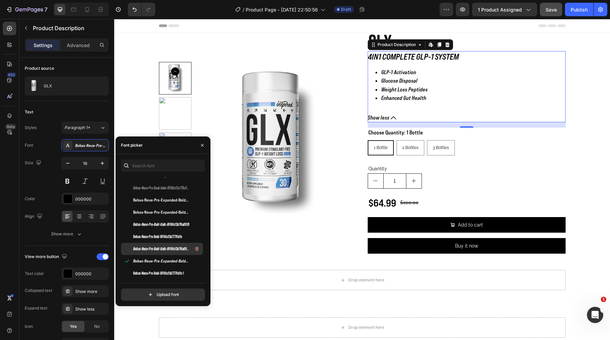
click at [174, 248] on span "Bebas-Neue-Pro-Bold-Italic-BF66cf3d76a8915 1" at bounding box center [161, 249] width 56 height 6
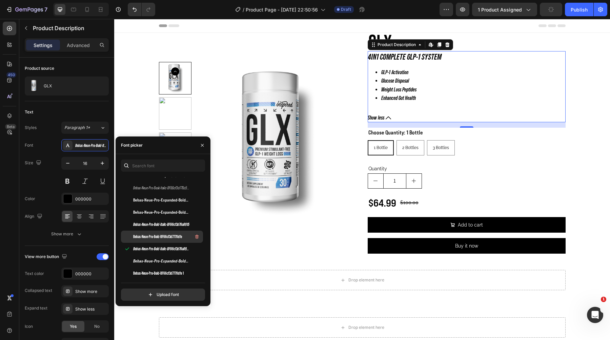
click at [170, 237] on span "Bebas-Neue-Pro-Bold-BF66cf3d7770dfe" at bounding box center [157, 237] width 49 height 6
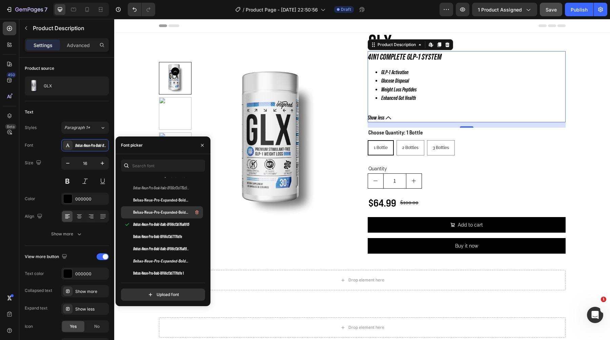
click at [173, 210] on span "Bebas-Neue-Pro-Expanded-Bold-BF66cf3d77b066f 1" at bounding box center [161, 212] width 56 height 6
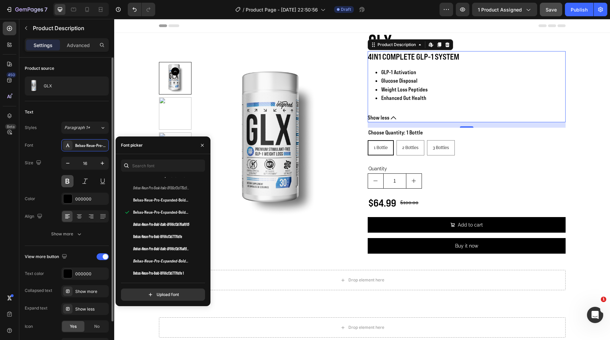
click at [70, 182] on button at bounding box center [67, 181] width 12 height 12
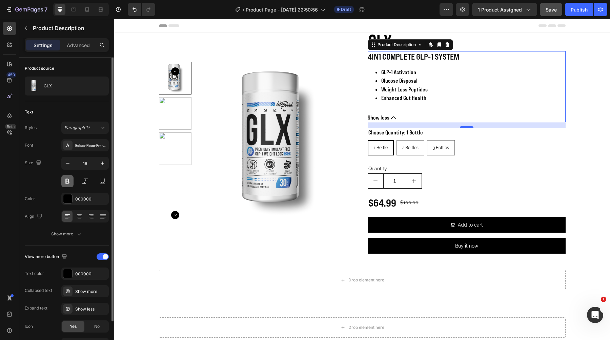
click at [70, 182] on button at bounding box center [67, 181] width 12 height 12
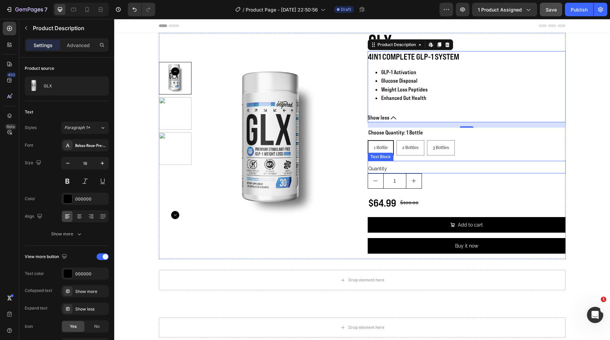
click at [376, 168] on div "Quantity" at bounding box center [467, 168] width 198 height 9
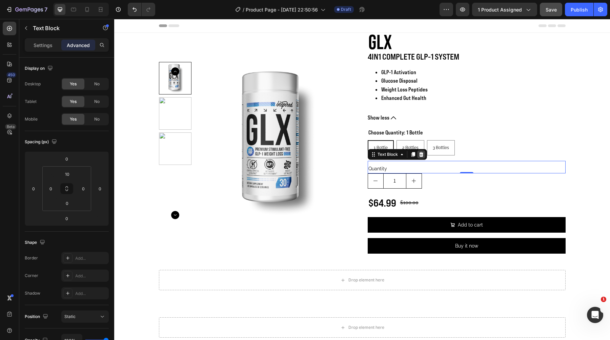
click at [419, 156] on icon at bounding box center [421, 154] width 5 height 5
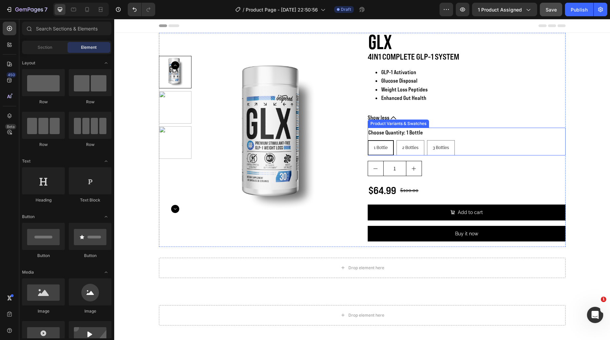
click at [424, 133] on div "Choose Quantity: 1 Bottle 1 Bottle 1 Bottle 1 Bottle 2 Bottles 2 Bottles 2 Bott…" at bounding box center [467, 142] width 198 height 28
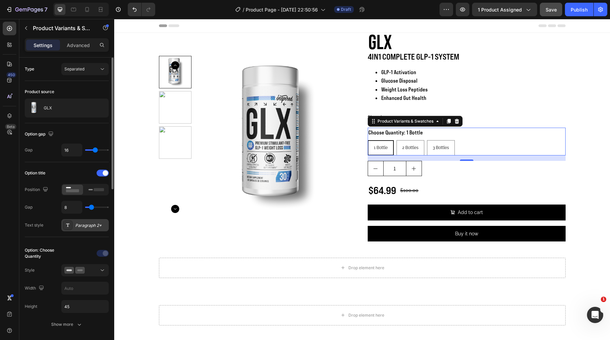
click at [75, 230] on div "Paragraph 2*" at bounding box center [84, 225] width 47 height 12
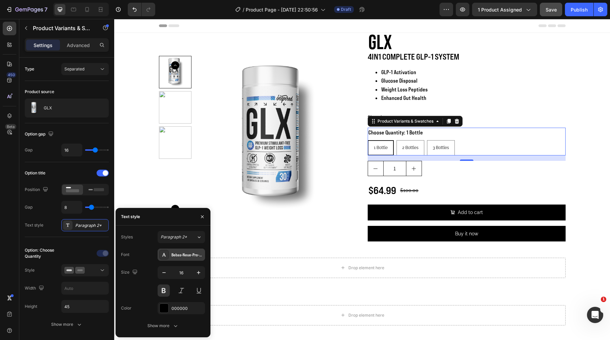
click at [186, 255] on div "Bebas-Neue-Pro-Expanded-Bold-BF66cf3d77b066f 1" at bounding box center [188, 255] width 32 height 6
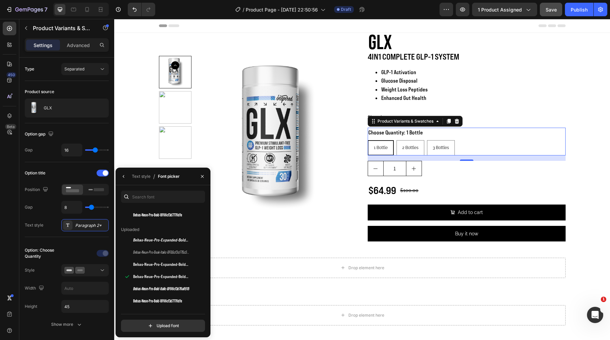
scroll to position [52, 0]
click at [177, 278] on span "Bebas-Neue-Pro-Expanded-Bold-BF66cf3d77b066f 1" at bounding box center [161, 276] width 56 height 6
click at [585, 129] on div "Product Images GLX Product Title 4IN1 COMPLETE GLP-1 SYSTEM GLP-1 Activation Gl…" at bounding box center [362, 140] width 496 height 214
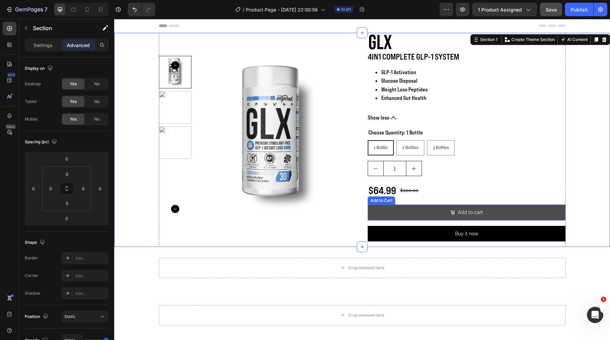
click at [426, 208] on button "Add to cart" at bounding box center [467, 213] width 198 height 16
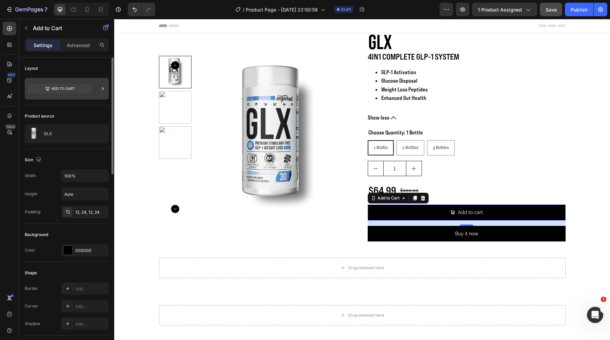
click at [103, 86] on icon at bounding box center [102, 88] width 7 height 7
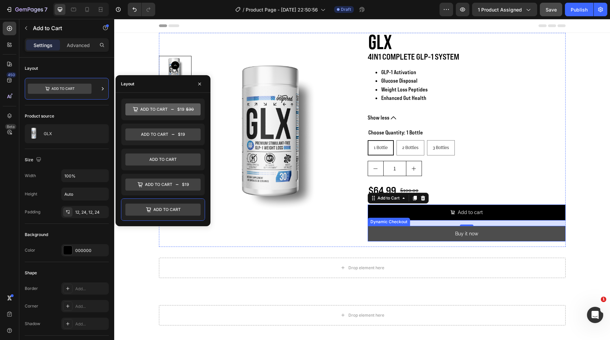
click at [394, 229] on button "Buy it now" at bounding box center [467, 234] width 198 height 16
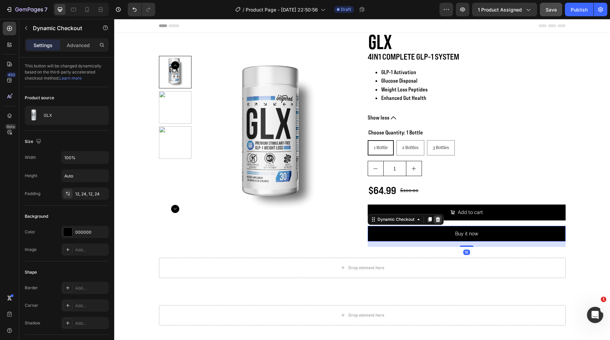
click at [440, 219] on icon at bounding box center [437, 219] width 5 height 5
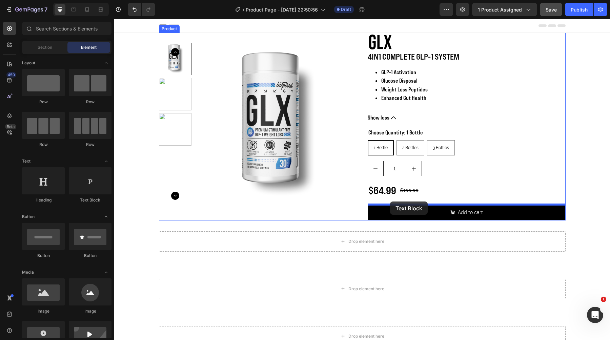
drag, startPoint x: 194, startPoint y: 206, endPoint x: 390, endPoint y: 202, distance: 196.3
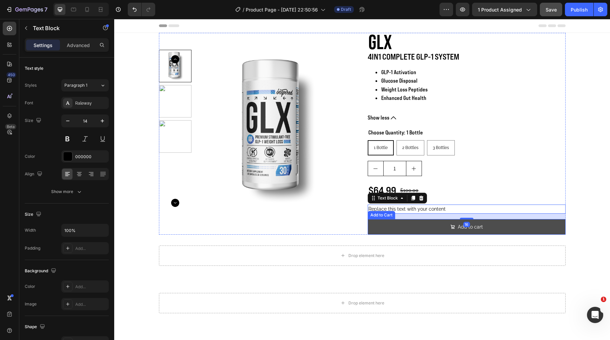
click at [388, 228] on button "Add to cart" at bounding box center [467, 227] width 198 height 16
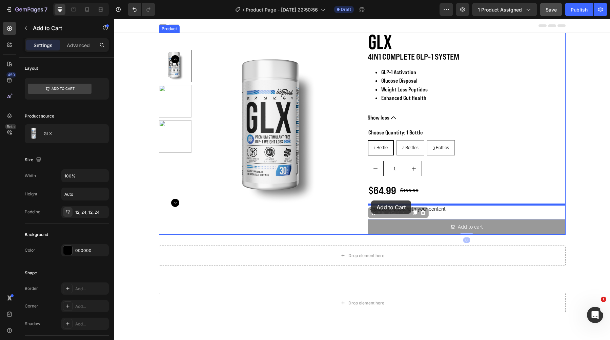
drag, startPoint x: 372, startPoint y: 214, endPoint x: 371, endPoint y: 201, distance: 12.9
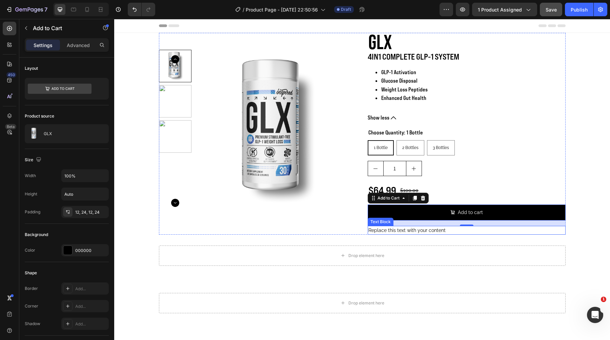
click at [381, 229] on div "Replace this text with your content" at bounding box center [467, 230] width 198 height 9
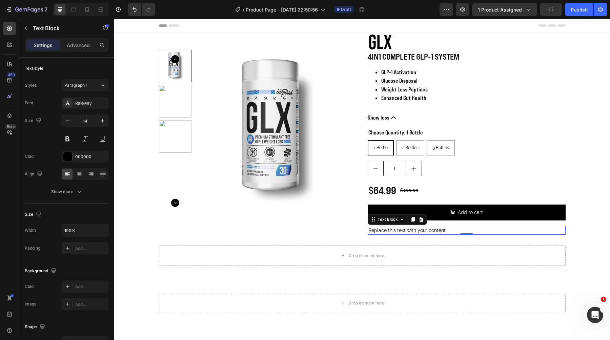
click at [387, 232] on div "Replace this text with your content" at bounding box center [467, 230] width 198 height 9
click at [387, 232] on p "Replace this text with your content" at bounding box center [466, 230] width 197 height 7
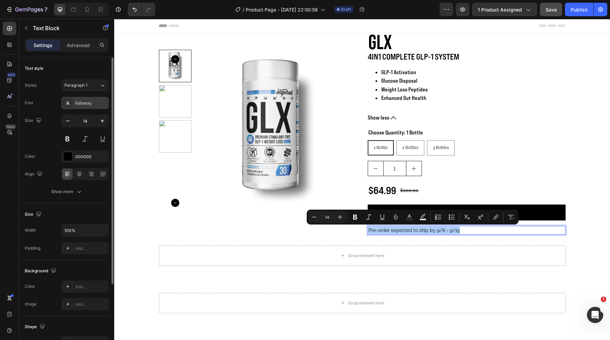
click at [93, 106] on div "Raleway" at bounding box center [91, 103] width 32 height 6
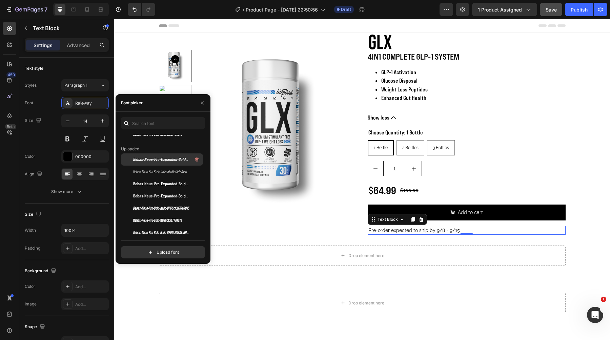
scroll to position [60, 0]
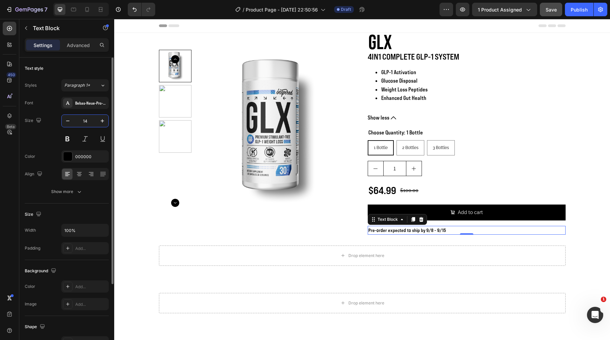
click at [85, 123] on input "14" at bounding box center [85, 121] width 22 height 12
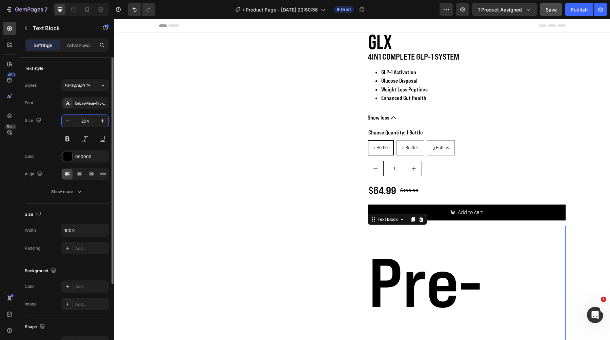
type input "20"
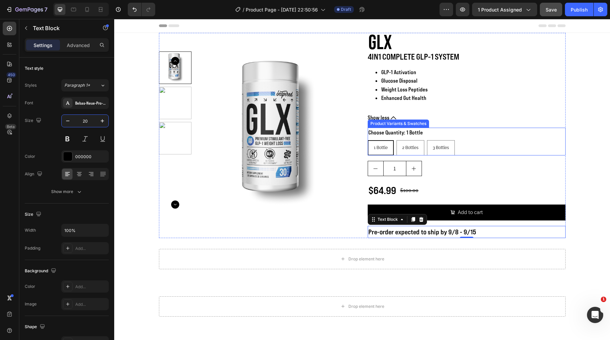
click at [411, 132] on legend "Choose Quantity: 1 Bottle" at bounding box center [396, 133] width 56 height 10
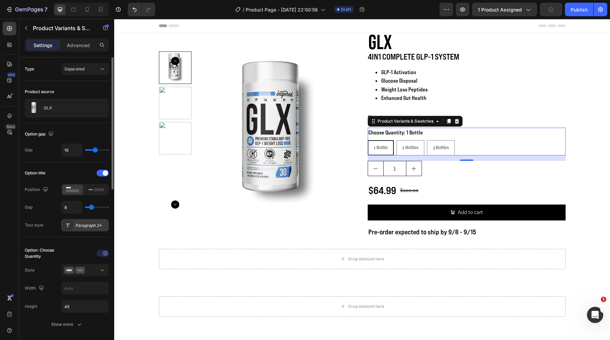
click at [88, 227] on div "Paragraph 2*" at bounding box center [91, 226] width 32 height 6
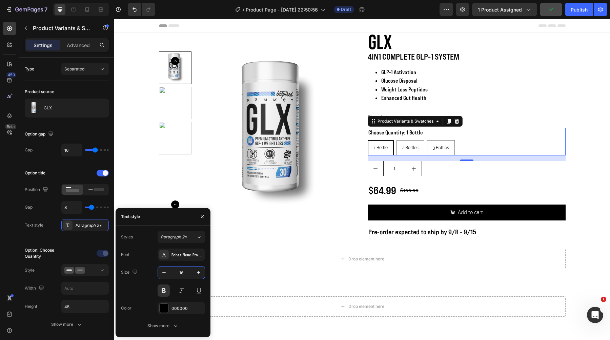
click at [186, 270] on input "16" at bounding box center [181, 273] width 22 height 12
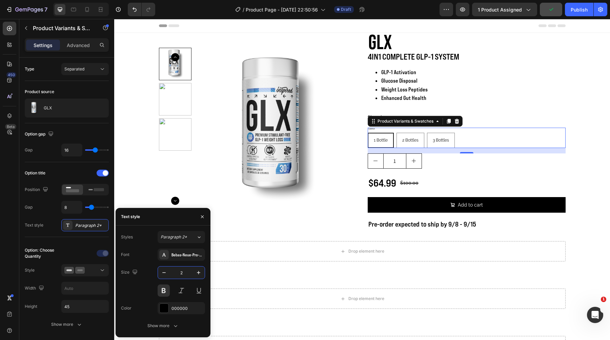
type input "20"
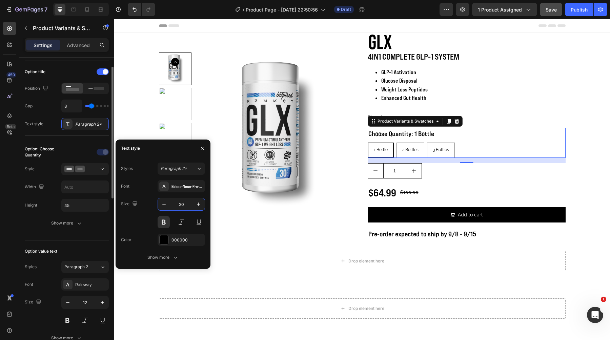
scroll to position [109, 0]
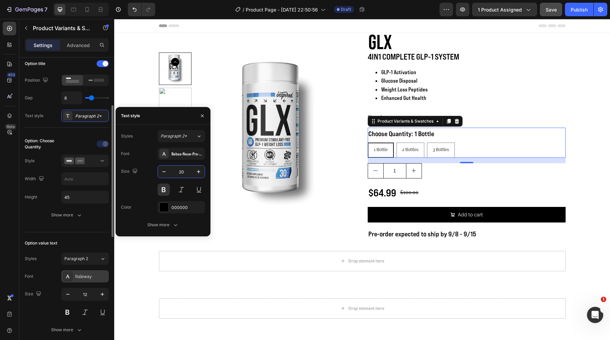
click at [83, 278] on div "Raleway" at bounding box center [91, 277] width 32 height 6
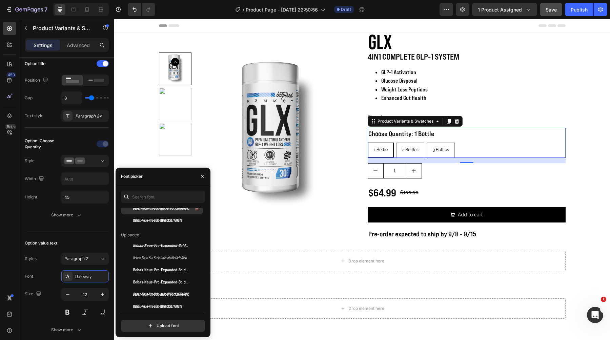
scroll to position [53, 0]
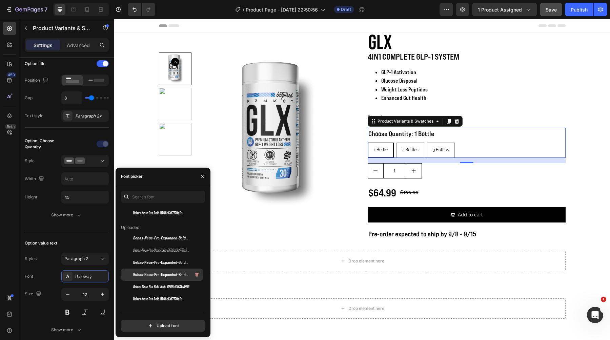
click at [150, 274] on span "Bebas-Neue-Pro-Expanded-Bold-BF66cf3d77b066f 1" at bounding box center [161, 275] width 56 height 6
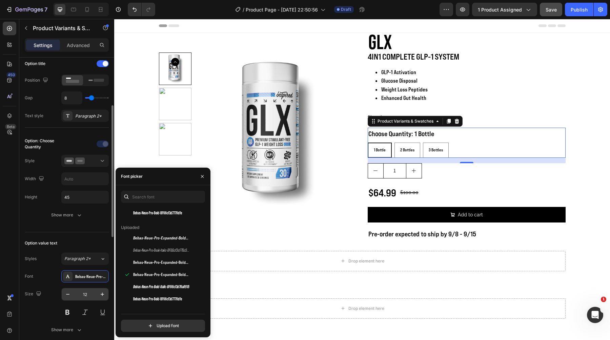
click at [86, 292] on input "12" at bounding box center [85, 294] width 22 height 12
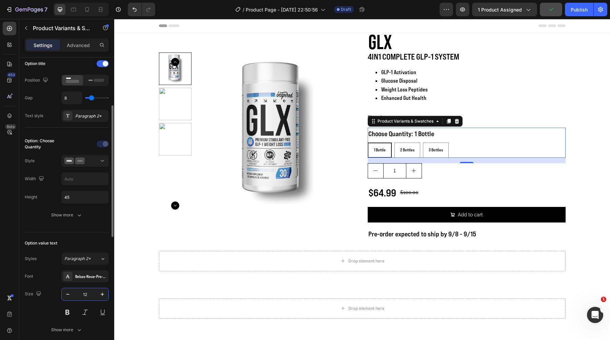
type input "1"
type input "20"
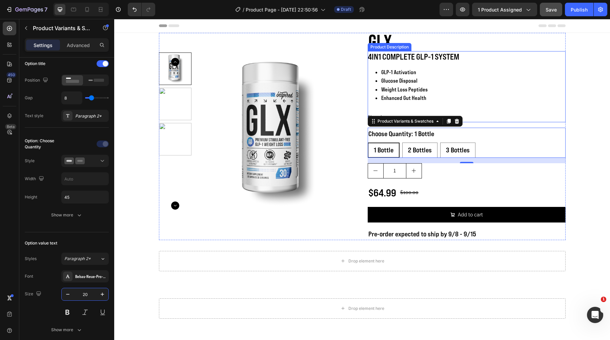
click at [399, 68] on li "GLP-1 Activation" at bounding box center [473, 72] width 184 height 9
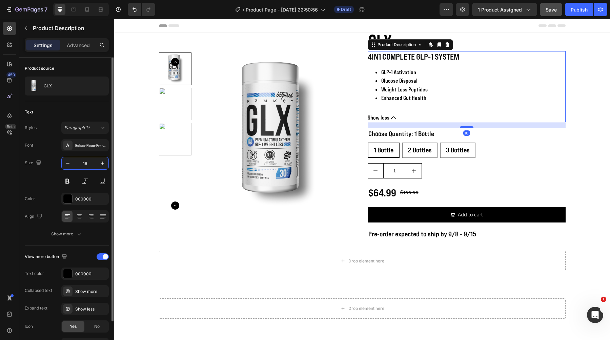
click at [85, 166] on input "16" at bounding box center [85, 163] width 22 height 12
type input "18"
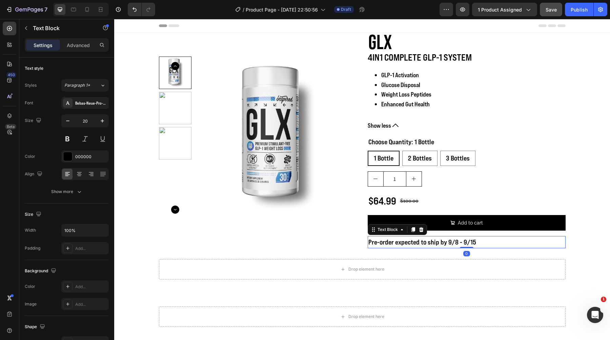
click at [483, 246] on p "Pre-order expected to ship by 9/8 - 9/15" at bounding box center [466, 242] width 197 height 11
click at [477, 242] on p "Pre-order expected to ship by 9/8 - 9/15" at bounding box center [466, 242] width 197 height 11
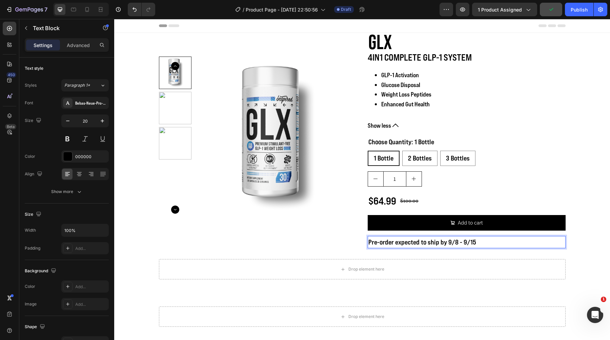
click at [472, 242] on p "Pre-order expected to ship by 9/8 - 9/15" at bounding box center [466, 242] width 197 height 11
drag, startPoint x: 472, startPoint y: 242, endPoint x: 447, endPoint y: 243, distance: 25.5
click at [447, 243] on p "Pre-order expected to ship by 9/8 - 9/15" at bounding box center [466, 242] width 197 height 11
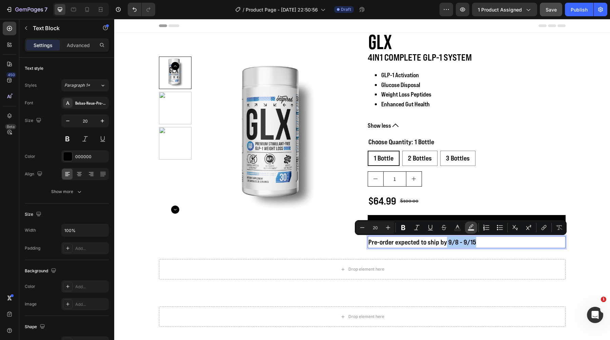
click at [470, 229] on icon "Editor contextual toolbar" at bounding box center [471, 227] width 7 height 7
type input "000000"
type input "77"
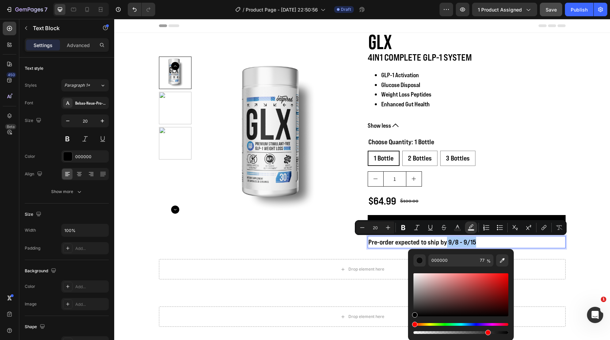
drag, startPoint x: 557, startPoint y: 308, endPoint x: 406, endPoint y: 331, distance: 152.5
click at [456, 227] on icon "Editor contextual toolbar" at bounding box center [457, 227] width 7 height 7
type input "000000"
drag, startPoint x: 428, startPoint y: 312, endPoint x: 413, endPoint y: 259, distance: 55.1
click at [413, 259] on div "000000 100 %" at bounding box center [461, 292] width 106 height 86
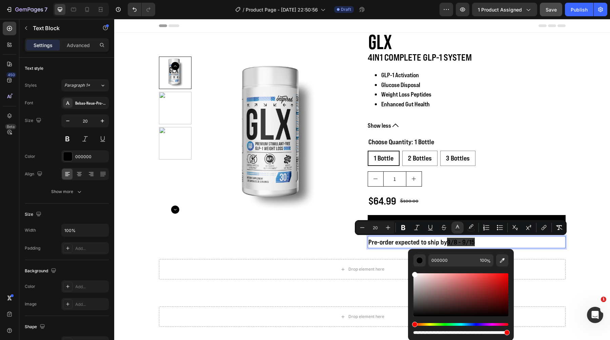
type input "FFFFFF"
click at [497, 240] on p "Pre-order expected to ship by 9/8 - 9/15" at bounding box center [466, 242] width 197 height 11
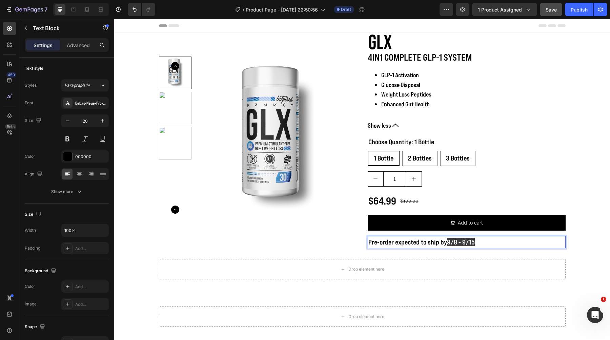
click at [479, 247] on p "Pre-order expected to ship by 9/8 - 9/15" at bounding box center [466, 242] width 197 height 11
click at [447, 259] on div "Drop element here Row Section 2" at bounding box center [362, 271] width 496 height 47
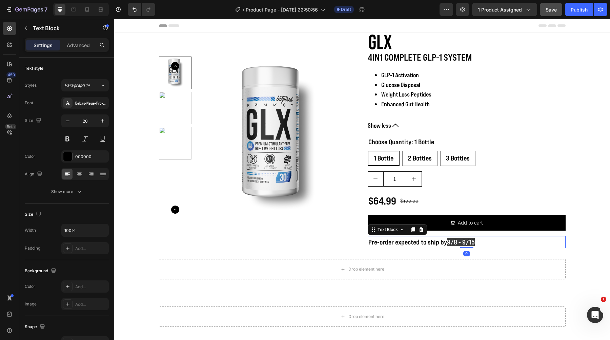
click at [441, 248] on div "Pre-order expected to ship by 9/8 - 9/15" at bounding box center [467, 242] width 198 height 12
click at [455, 243] on span "9/8 - 9/15" at bounding box center [461, 242] width 28 height 8
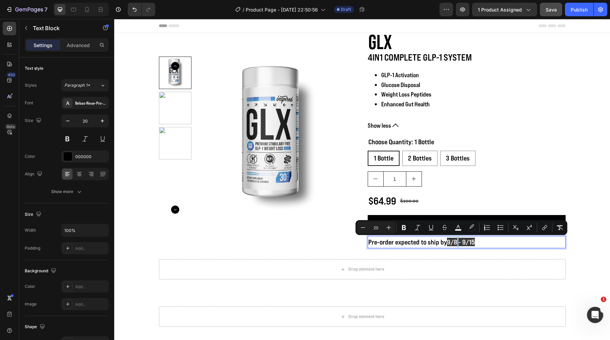
drag, startPoint x: 447, startPoint y: 243, endPoint x: 493, endPoint y: 244, distance: 46.1
click at [493, 244] on p "Pre-order expected to ship by 9/8 - 9/15" at bounding box center [466, 242] width 197 height 11
click at [471, 226] on icon "Editor contextual toolbar" at bounding box center [471, 227] width 7 height 7
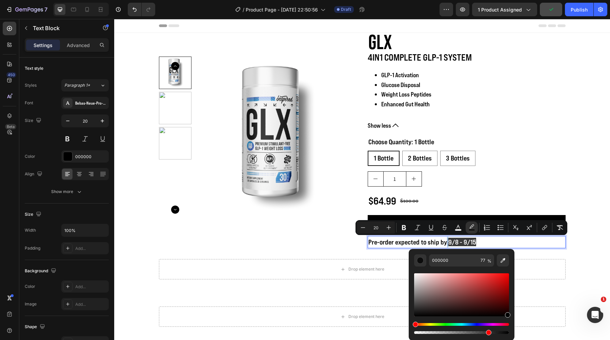
drag, startPoint x: 530, startPoint y: 324, endPoint x: 516, endPoint y: 327, distance: 13.9
drag, startPoint x: 603, startPoint y: 351, endPoint x: 525, endPoint y: 333, distance: 80.2
type input "100"
click at [484, 240] on p "Pre-order expected to ship by 9/8 - 9/15" at bounding box center [466, 242] width 197 height 11
click at [472, 242] on span "9/8 - 9/15" at bounding box center [462, 242] width 28 height 8
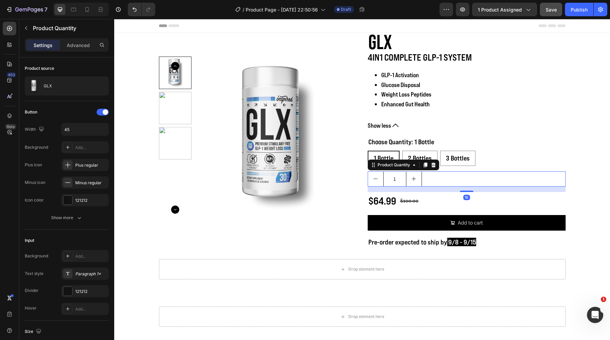
click at [484, 178] on div "1" at bounding box center [467, 179] width 198 height 15
click at [444, 245] on p "Pre-order expected to ship by 9/8 - 9/15" at bounding box center [466, 242] width 197 height 11
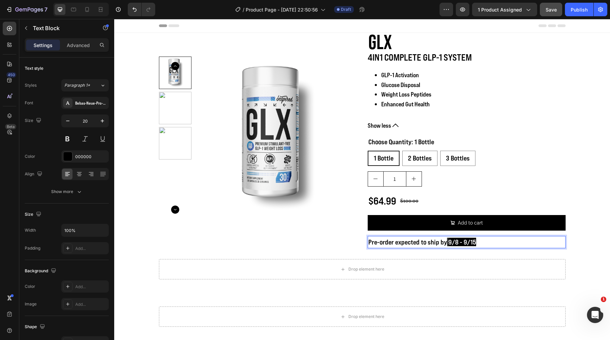
click at [444, 244] on p "Pre-order expected to ship by 9/8 - 9/15" at bounding box center [466, 242] width 197 height 11
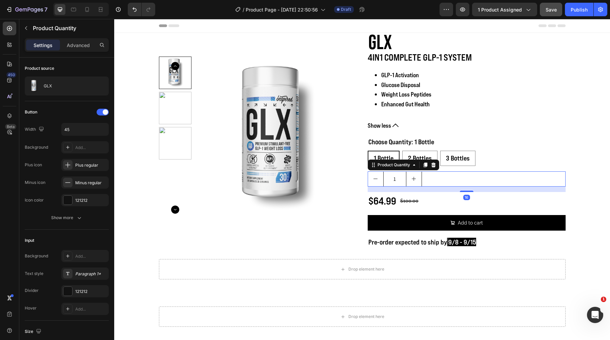
click at [485, 173] on div "1" at bounding box center [467, 179] width 198 height 15
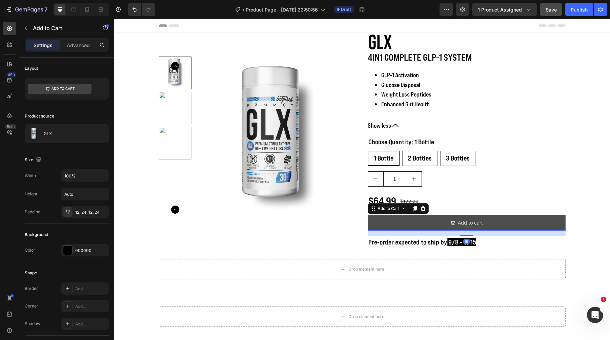
click at [395, 222] on button "Add to cart" at bounding box center [467, 223] width 198 height 16
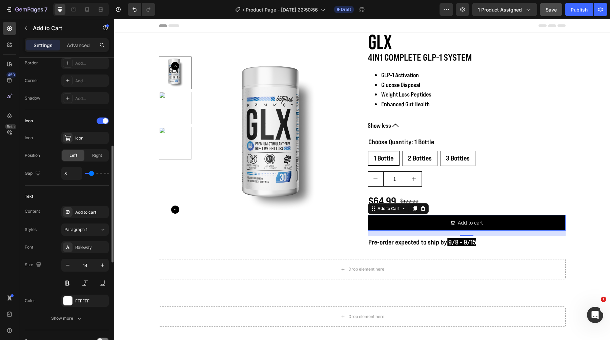
scroll to position [226, 0]
click at [89, 134] on div "Icon" at bounding box center [84, 137] width 47 height 12
click at [78, 215] on div "Add to cart" at bounding box center [84, 211] width 47 height 12
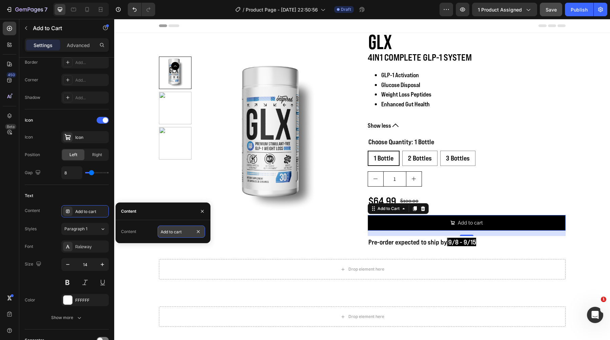
click at [163, 226] on input "Add to cart" at bounding box center [181, 232] width 47 height 12
click at [167, 228] on input "Add to cart" at bounding box center [181, 232] width 47 height 12
type input "PRE-ORDER"
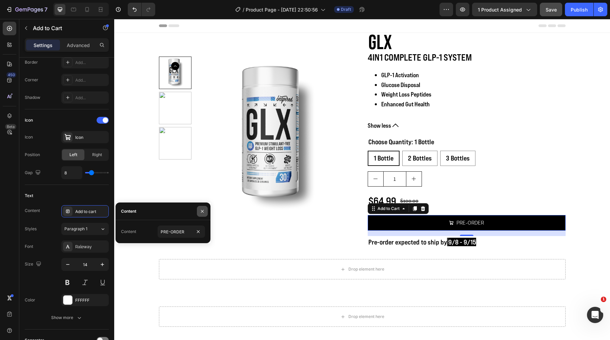
click at [202, 217] on button "button" at bounding box center [202, 211] width 11 height 11
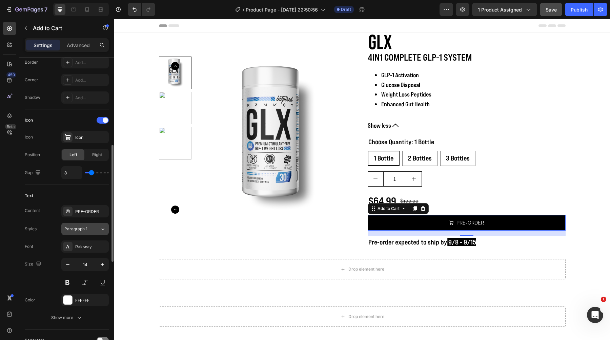
click at [106, 231] on button "Paragraph 1" at bounding box center [84, 229] width 47 height 12
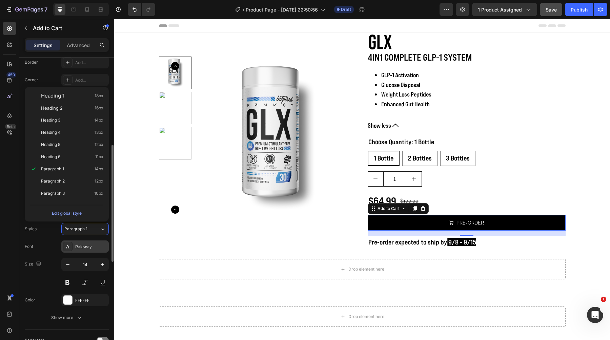
click at [97, 245] on div "Raleway" at bounding box center [91, 247] width 32 height 6
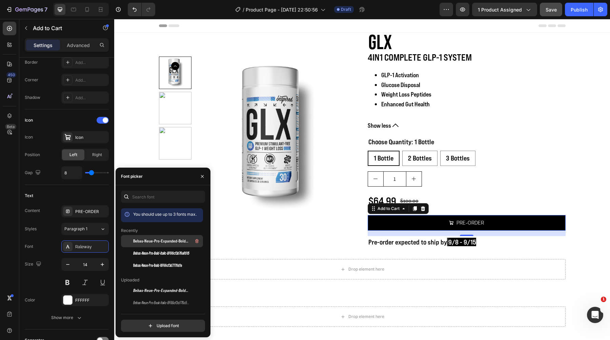
click at [154, 242] on span "Bebas-Neue-Pro-Expanded-Bold-BF66cf3d77b066f 1" at bounding box center [161, 241] width 56 height 6
click at [86, 262] on input "14" at bounding box center [85, 265] width 22 height 12
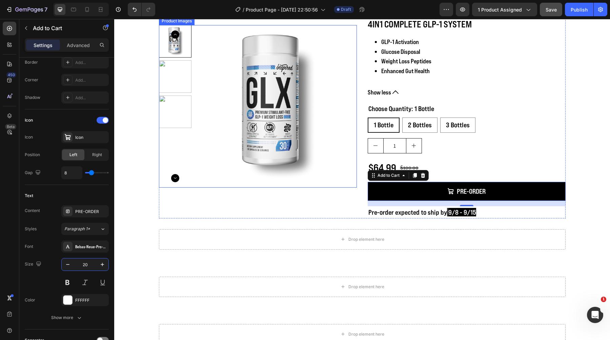
scroll to position [34, 0]
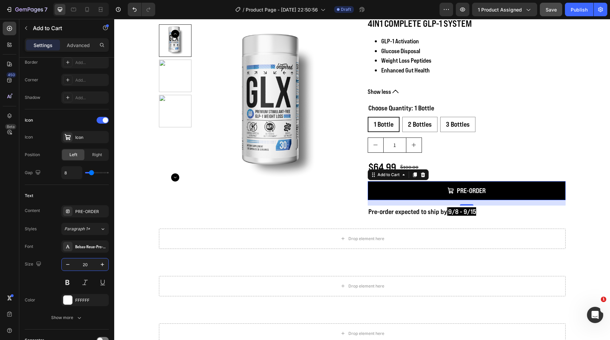
type input "20"
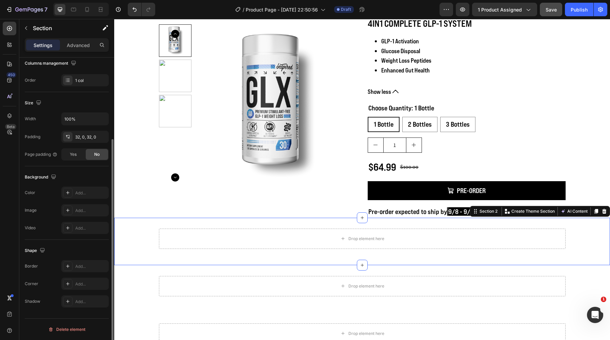
click at [146, 233] on div "Drop element here Row" at bounding box center [362, 242] width 496 height 26
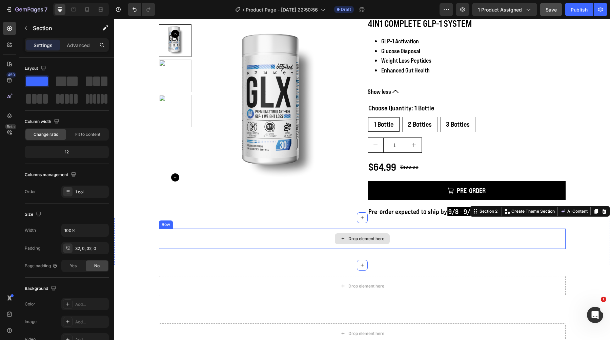
click at [173, 239] on div "Drop element here" at bounding box center [362, 239] width 407 height 20
click at [137, 239] on div "Drop element here Row" at bounding box center [362, 242] width 496 height 26
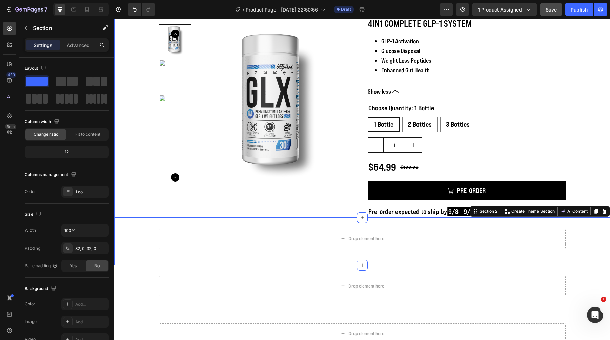
click at [148, 203] on div "Product Images GLX Product Title 4IN1 COMPLETE GLP-1 SYSTEM GLP-1 Activation Gl…" at bounding box center [362, 108] width 496 height 219
click at [141, 256] on div "Drop element here Row Section 2" at bounding box center [362, 241] width 496 height 47
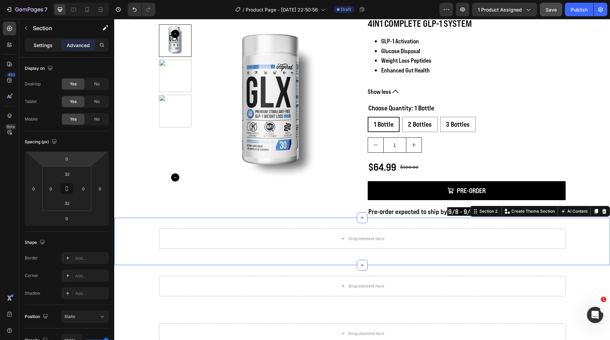
click at [48, 47] on p "Settings" at bounding box center [43, 45] width 19 height 7
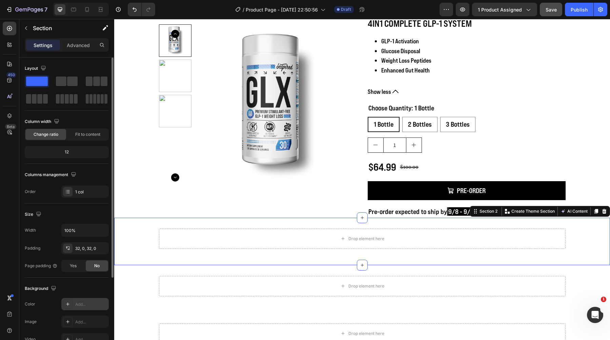
click at [73, 310] on div "Add..." at bounding box center [84, 304] width 47 height 12
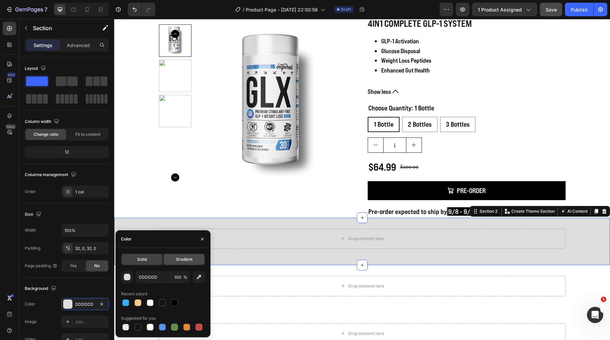
click at [176, 263] on div "Gradient" at bounding box center [184, 259] width 41 height 11
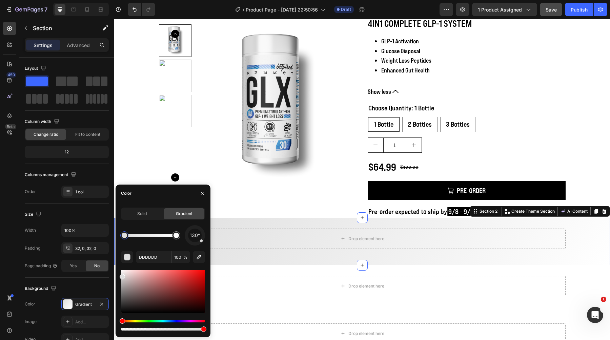
click at [123, 236] on div at bounding box center [124, 235] width 5 height 5
click at [149, 256] on input "DDDDDD" at bounding box center [153, 257] width 35 height 12
paste input "027BB9"
paste input "text"
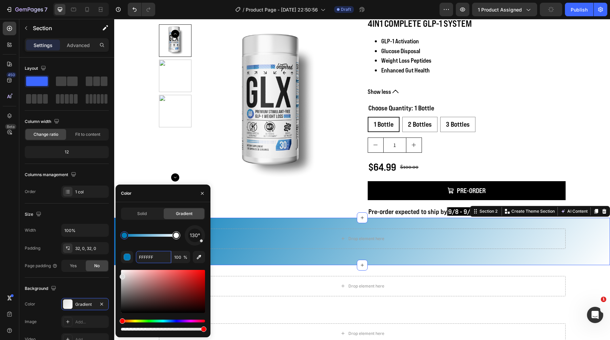
click at [177, 236] on div at bounding box center [176, 235] width 5 height 5
click at [158, 258] on input "FFFFFF" at bounding box center [153, 257] width 35 height 12
paste input "3F3E98"
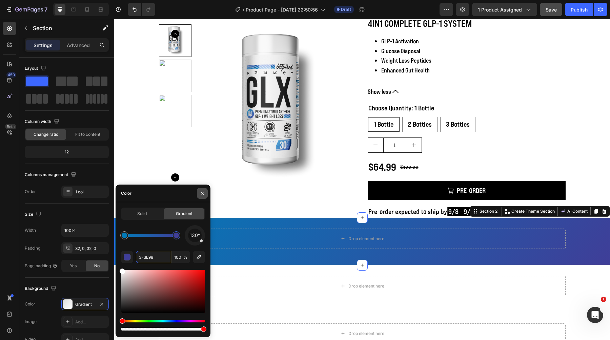
type input "3F3E98"
click at [202, 194] on icon "button" at bounding box center [202, 193] width 3 height 3
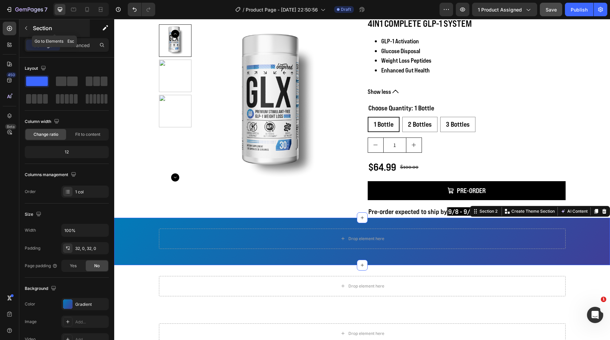
click at [41, 22] on div "Section" at bounding box center [54, 28] width 70 height 18
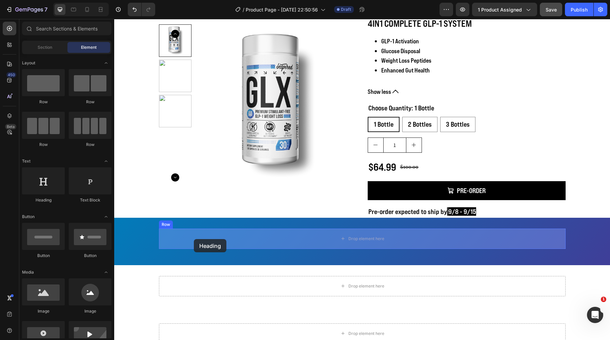
drag, startPoint x: 153, startPoint y: 186, endPoint x: 194, endPoint y: 239, distance: 67.2
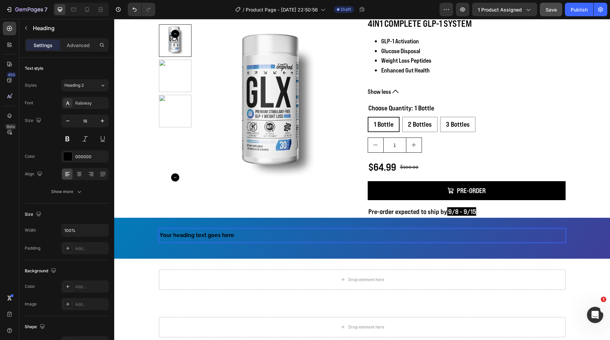
click at [224, 238] on h2 "Your heading text goes here" at bounding box center [362, 236] width 407 height 14
click at [224, 238] on p "Your heading text goes here" at bounding box center [362, 235] width 405 height 13
